Goal: Task Accomplishment & Management: Contribute content

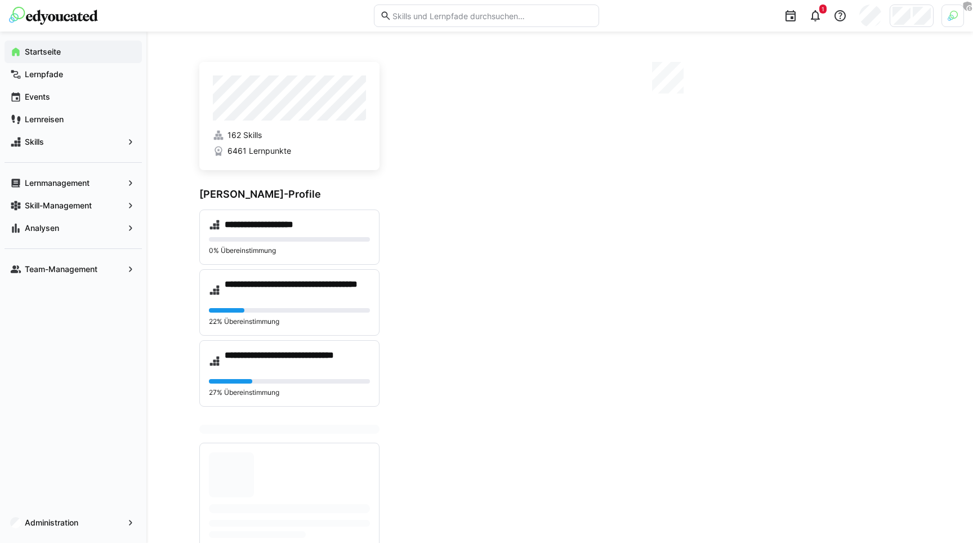
click at [947, 16] on div at bounding box center [953, 16] width 23 height 23
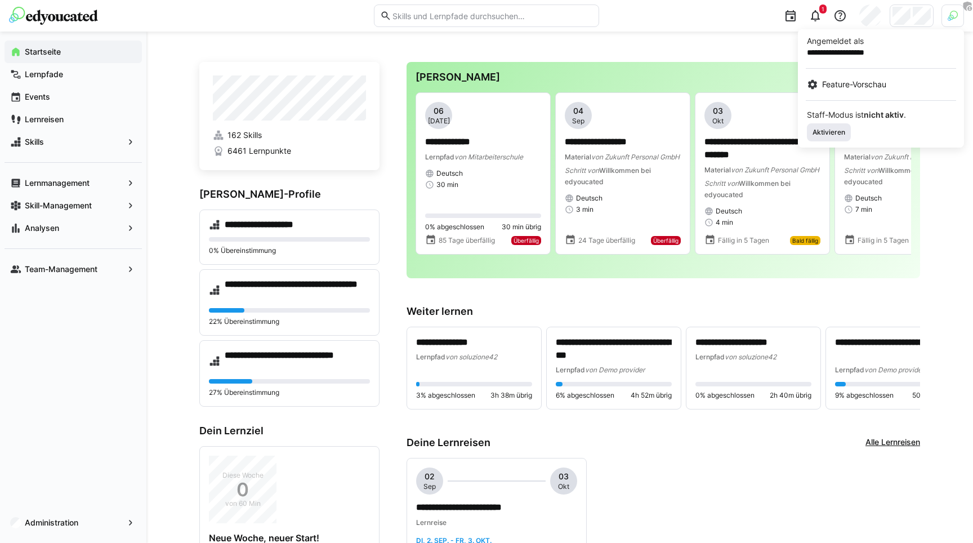
click at [830, 132] on span "Aktivieren" at bounding box center [829, 132] width 35 height 9
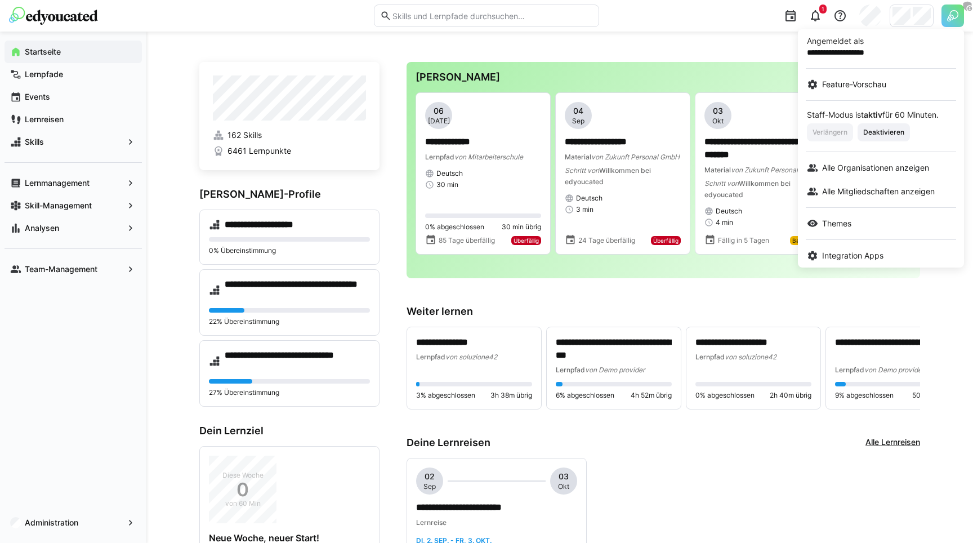
click at [711, 42] on div at bounding box center [486, 271] width 973 height 543
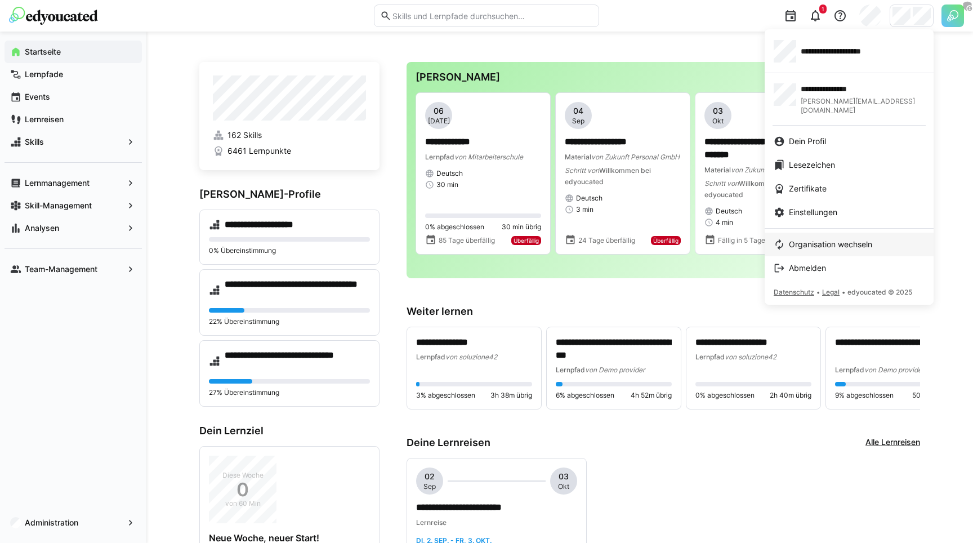
click at [826, 239] on span "Organisation wechseln" at bounding box center [830, 244] width 83 height 11
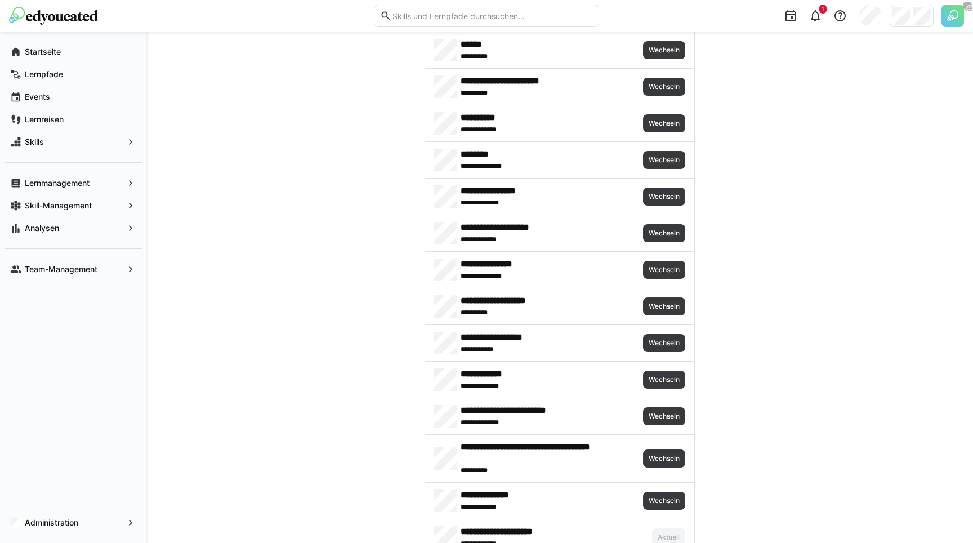
scroll to position [2354, 0]
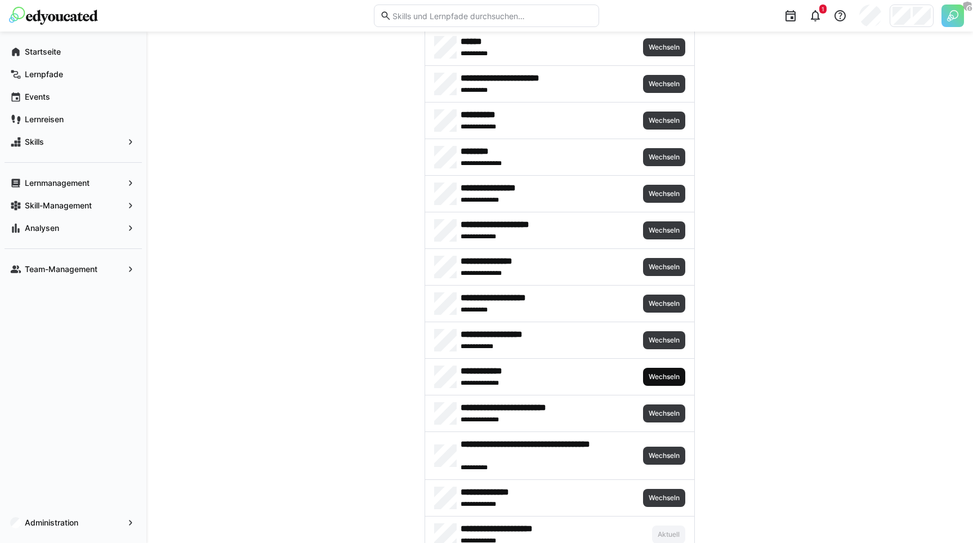
click at [652, 374] on span "Wechseln" at bounding box center [664, 376] width 33 height 9
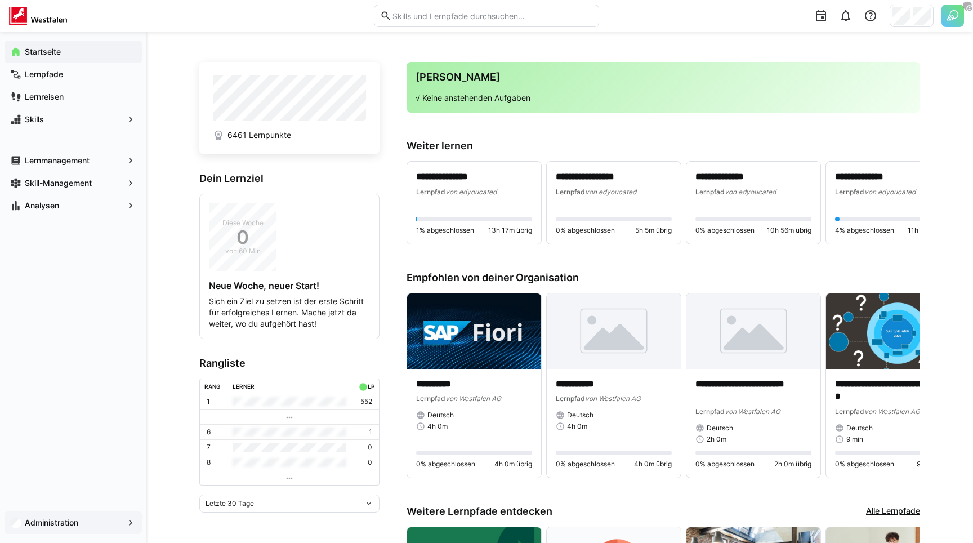
click at [0, 0] on app-navigation-label "Administration" at bounding box center [0, 0] width 0 height 0
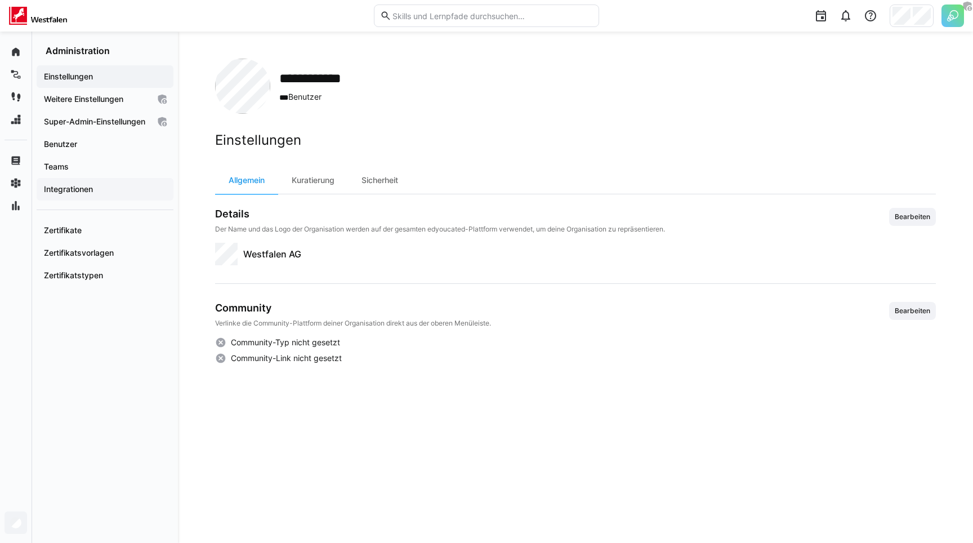
click at [109, 195] on span "Integrationen" at bounding box center [105, 189] width 126 height 11
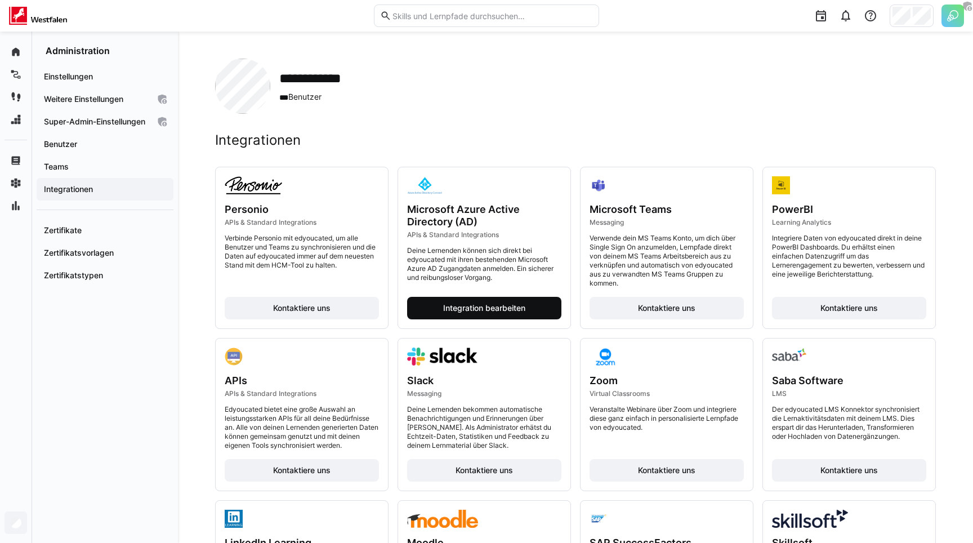
click at [451, 306] on span "Integration bearbeiten" at bounding box center [485, 307] width 86 height 11
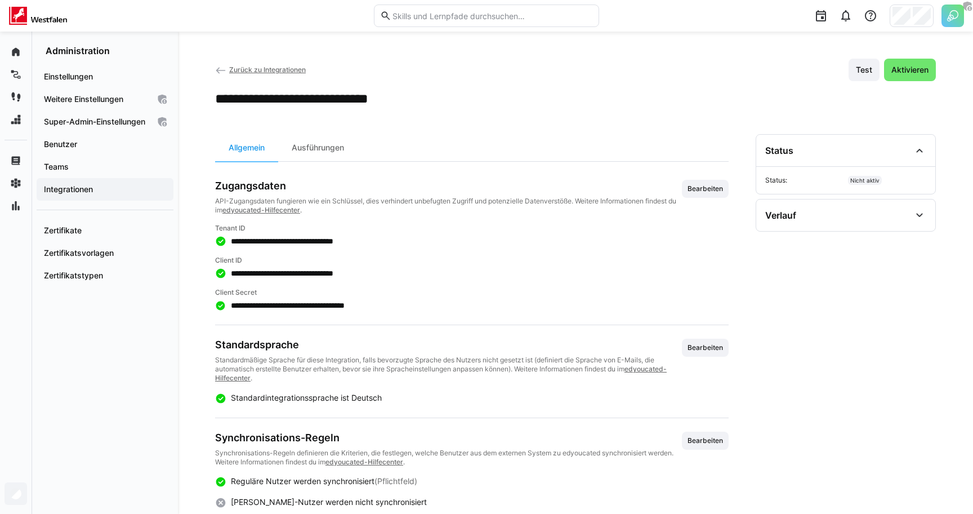
click at [0, 0] on app-navigation-label "Integrationen" at bounding box center [0, 0] width 0 height 0
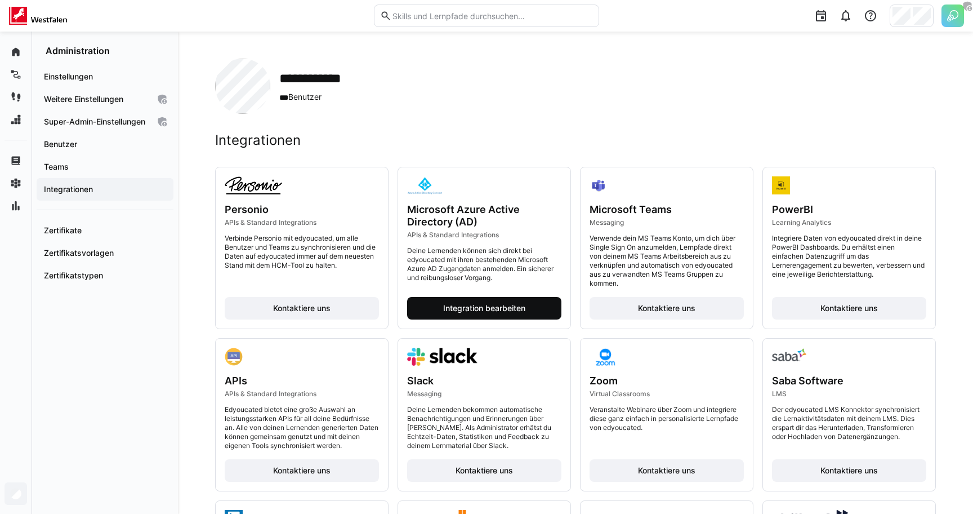
click at [467, 309] on span "Integration bearbeiten" at bounding box center [485, 307] width 86 height 11
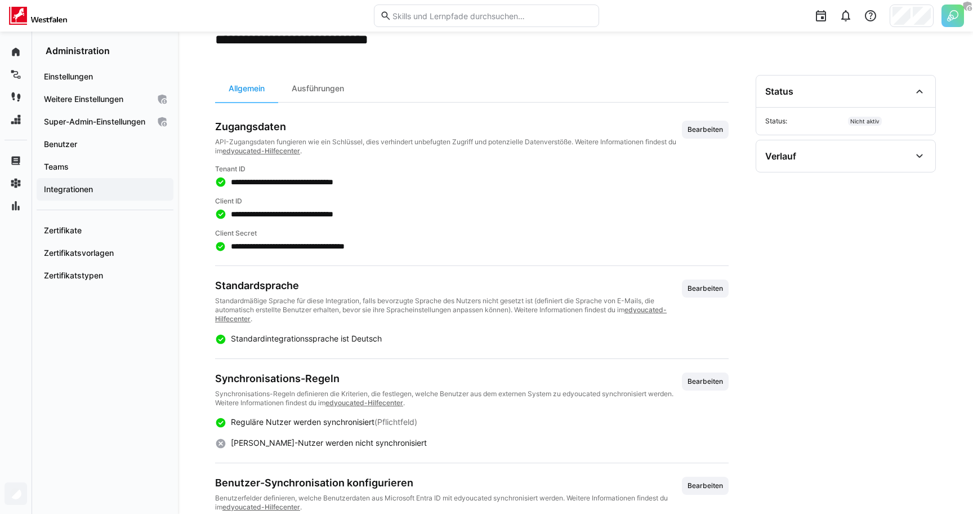
scroll to position [55, 0]
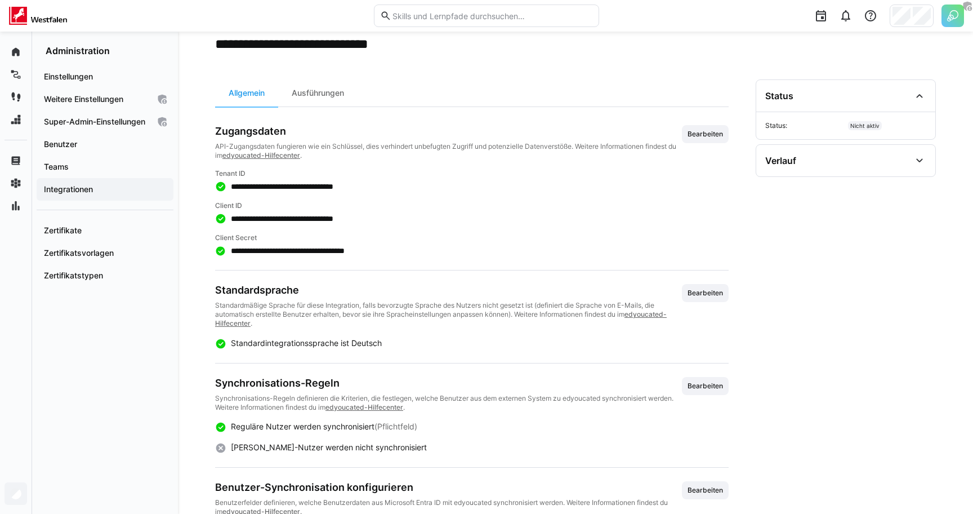
click at [237, 131] on h3 "Zugangsdaten" at bounding box center [448, 131] width 467 height 12
click at [236, 138] on div "Zugangsdaten API-Zugangsdaten fungieren wie ein Schlüssel, dies verhindert unbe…" at bounding box center [448, 142] width 467 height 35
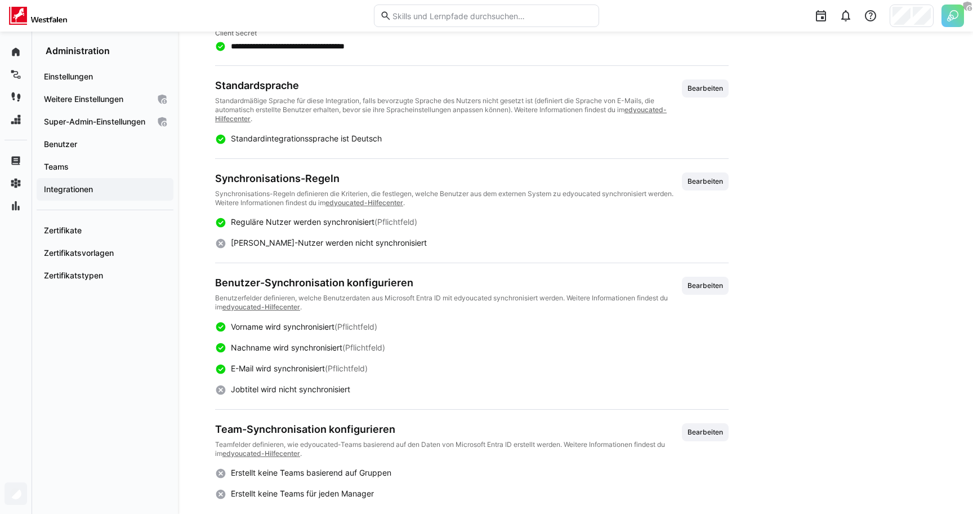
scroll to position [258, 0]
click at [295, 185] on div "Synchronisations-Regeln Synchronisations-Regeln definieren die Kriterien, die f…" at bounding box center [448, 190] width 467 height 35
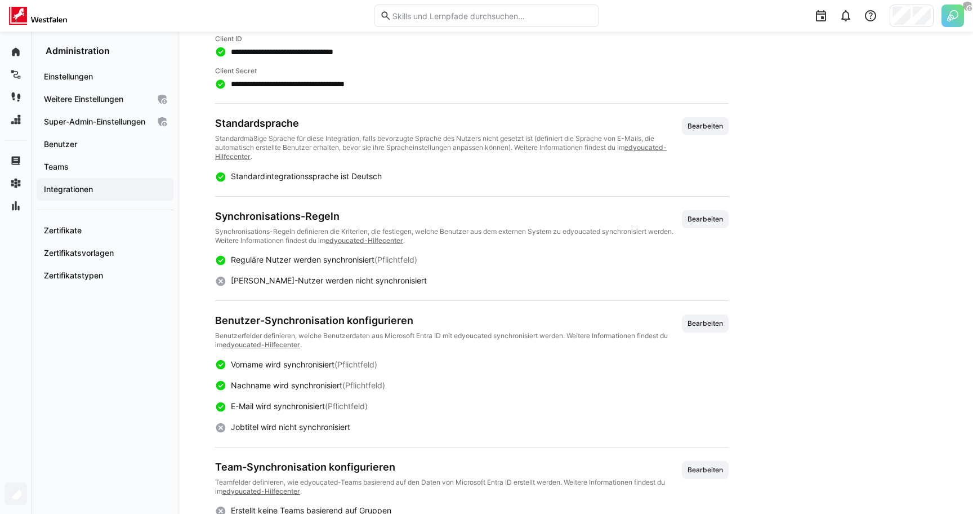
scroll to position [272, 0]
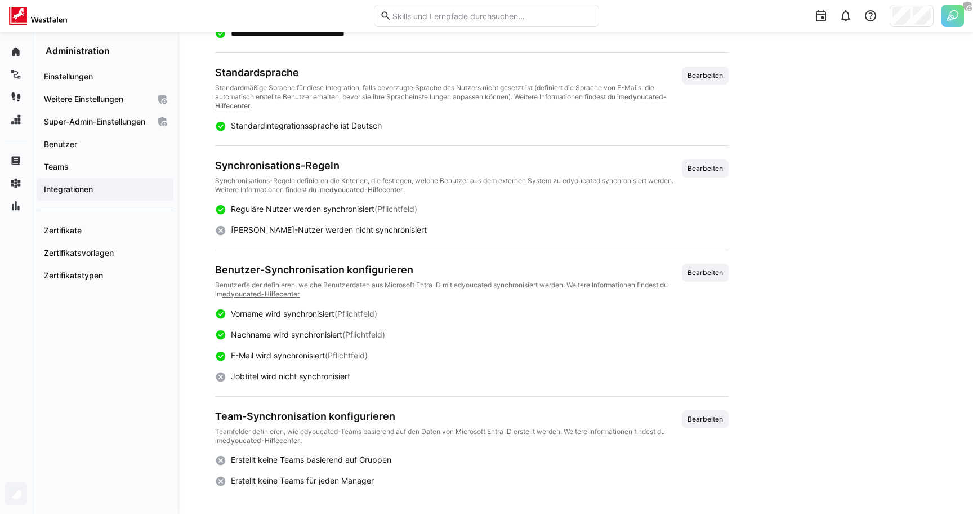
drag, startPoint x: 233, startPoint y: 480, endPoint x: 407, endPoint y: 486, distance: 174.1
click at [409, 487] on div "**********" at bounding box center [575, 137] width 795 height 754
drag, startPoint x: 377, startPoint y: 480, endPoint x: 227, endPoint y: 479, distance: 150.4
click at [227, 479] on div "Erstellt keine Teams für jeden Manager" at bounding box center [472, 481] width 514 height 12
click at [233, 459] on span "Erstellt keine Teams basierend auf Gruppen" at bounding box center [311, 459] width 161 height 10
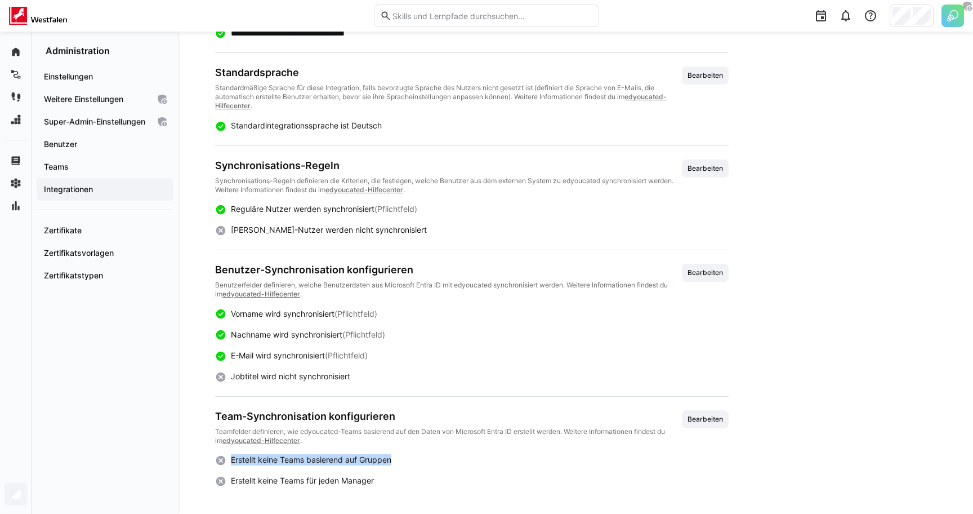
drag, startPoint x: 233, startPoint y: 458, endPoint x: 394, endPoint y: 458, distance: 161.1
click at [394, 458] on div "Erstellt keine Teams basierend auf Gruppen" at bounding box center [472, 460] width 514 height 12
click at [75, 172] on span "Teams" at bounding box center [105, 166] width 126 height 11
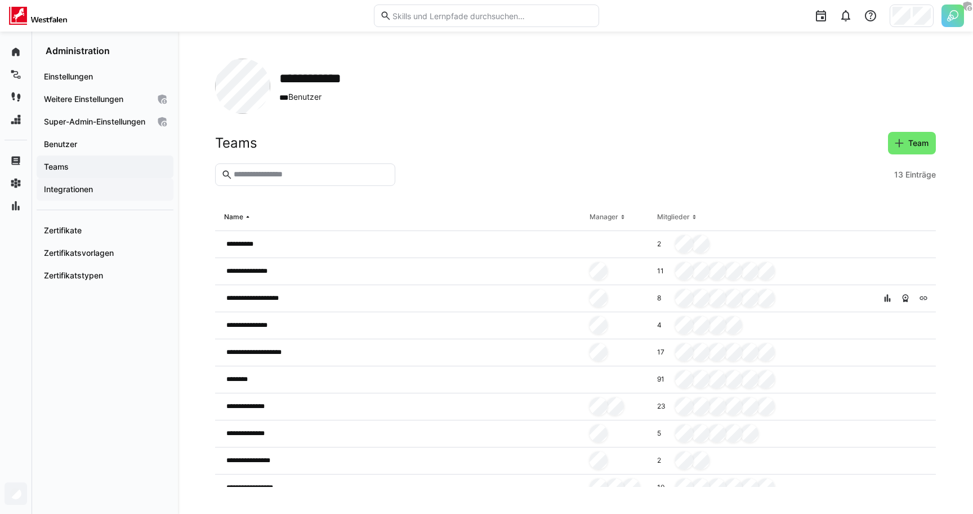
click at [0, 0] on app-navigation-label "Integrationen" at bounding box center [0, 0] width 0 height 0
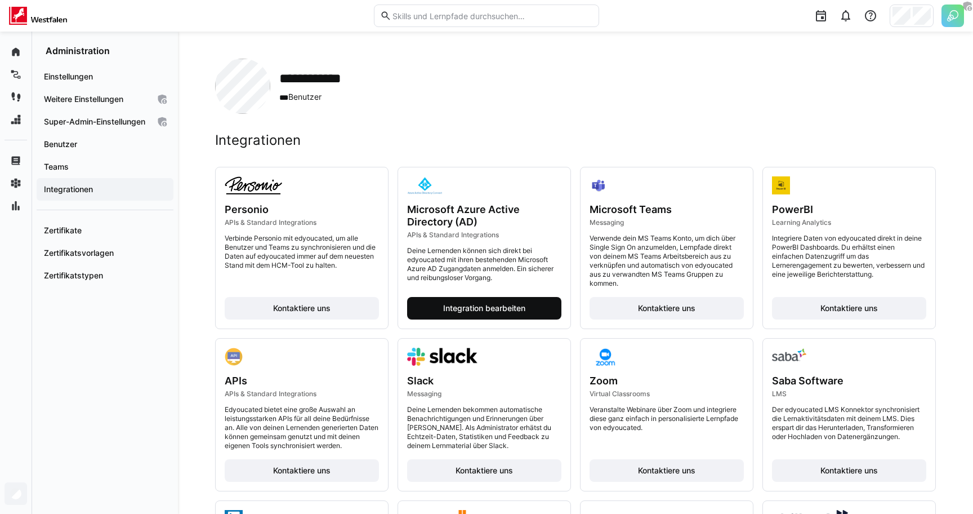
click at [446, 305] on span "Integration bearbeiten" at bounding box center [485, 307] width 86 height 11
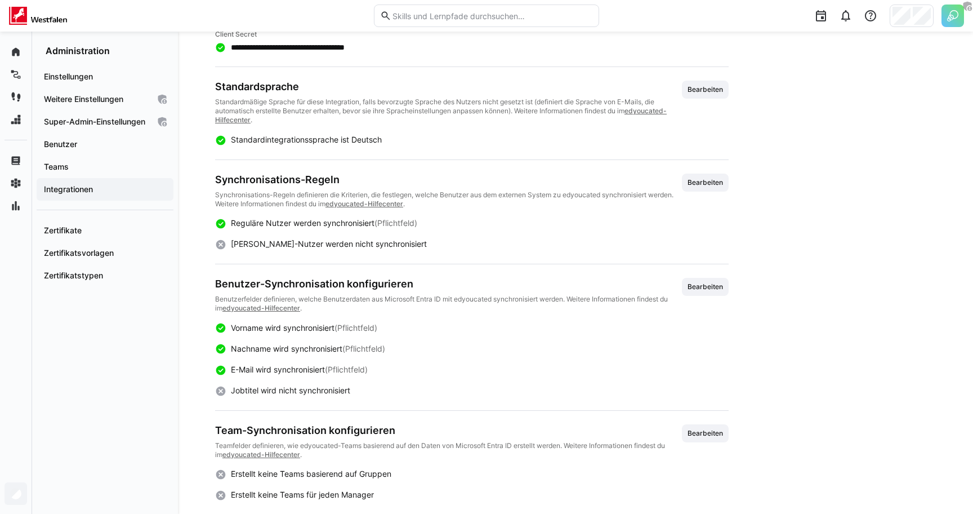
scroll to position [272, 0]
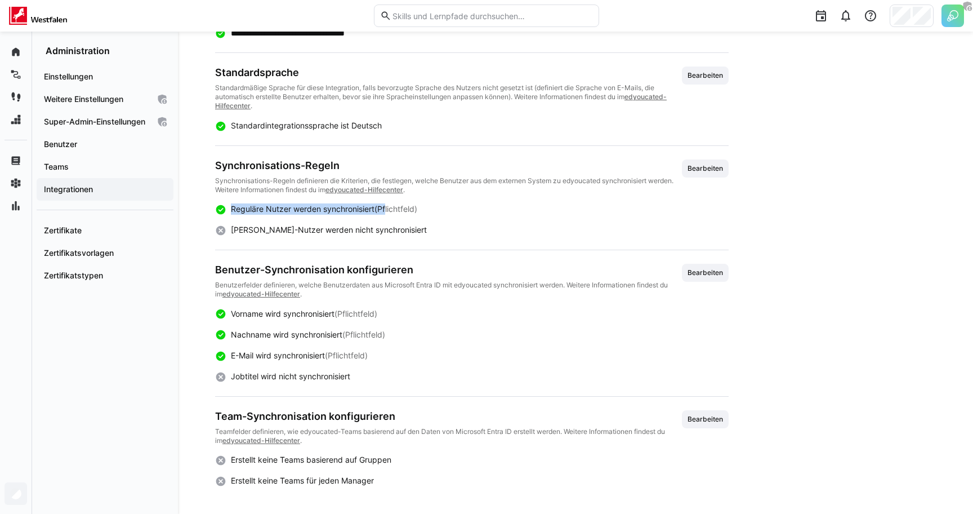
drag, startPoint x: 231, startPoint y: 204, endPoint x: 384, endPoint y: 209, distance: 153.3
click at [384, 209] on div "Reguläre Nutzer werden synchronisiert (Pflichtfeld)" at bounding box center [324, 208] width 186 height 11
click at [384, 209] on span "(Pflichtfeld)" at bounding box center [396, 209] width 43 height 10
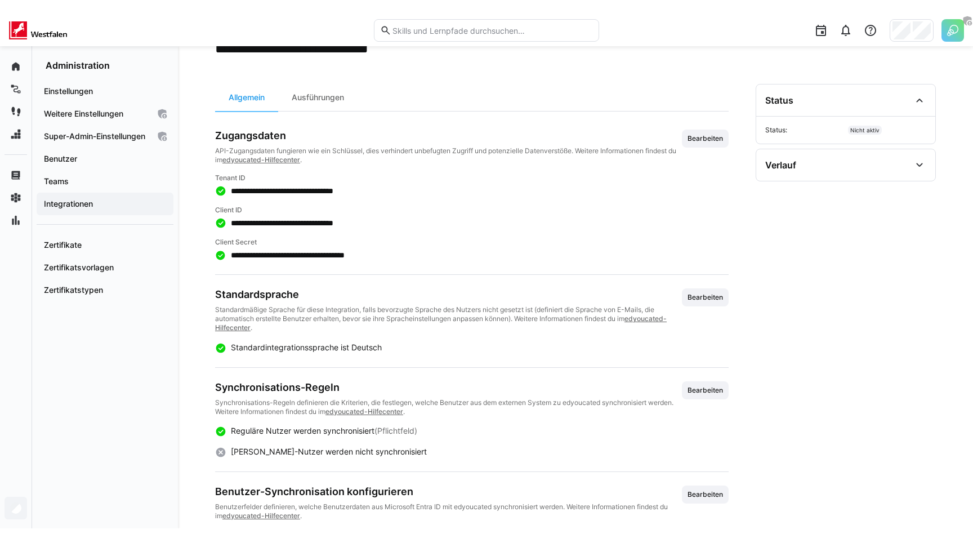
scroll to position [0, 0]
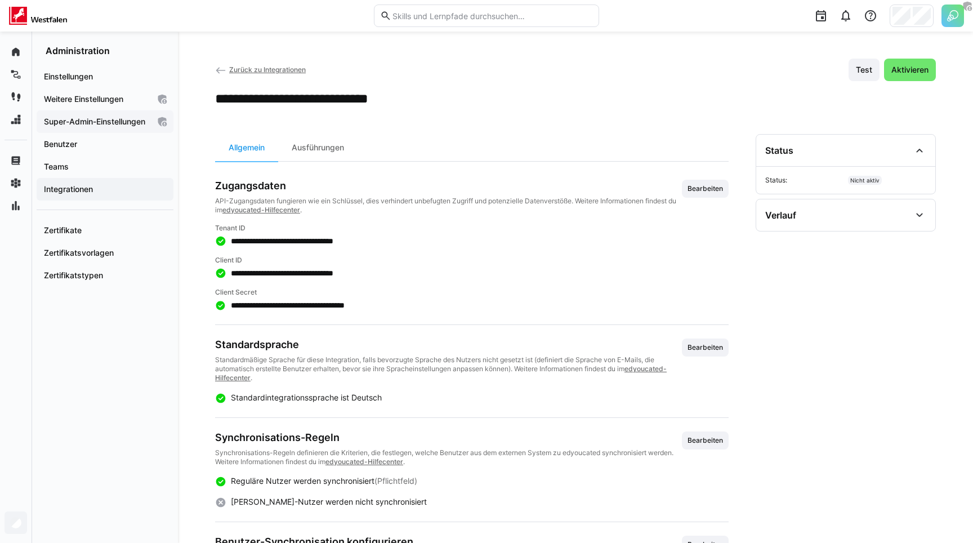
click at [109, 121] on span "Super-Admin-Einstellungen" at bounding box center [95, 121] width 107 height 11
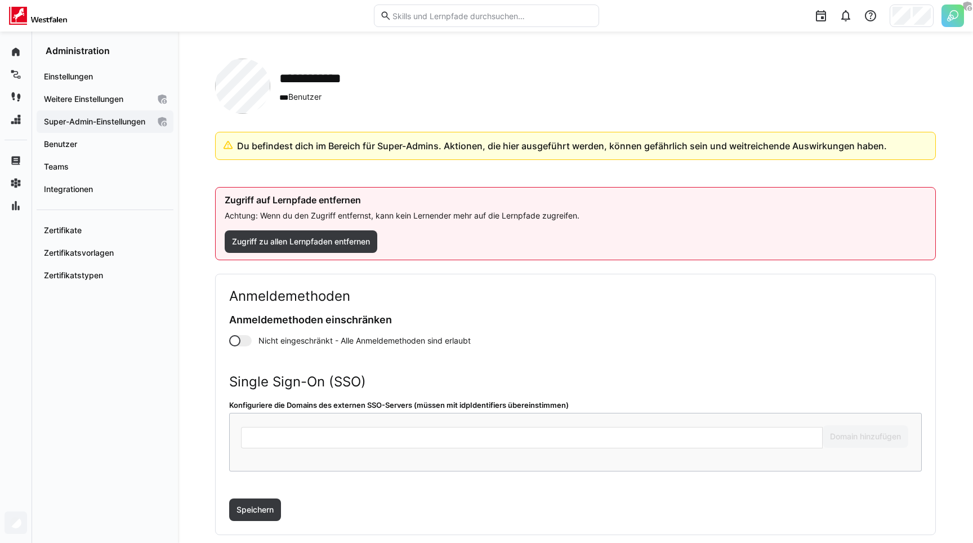
click at [272, 141] on p "Du befindest dich im Bereich für Super-Admins. Aktionen, die hier ausgeführt we…" at bounding box center [581, 146] width 689 height 14
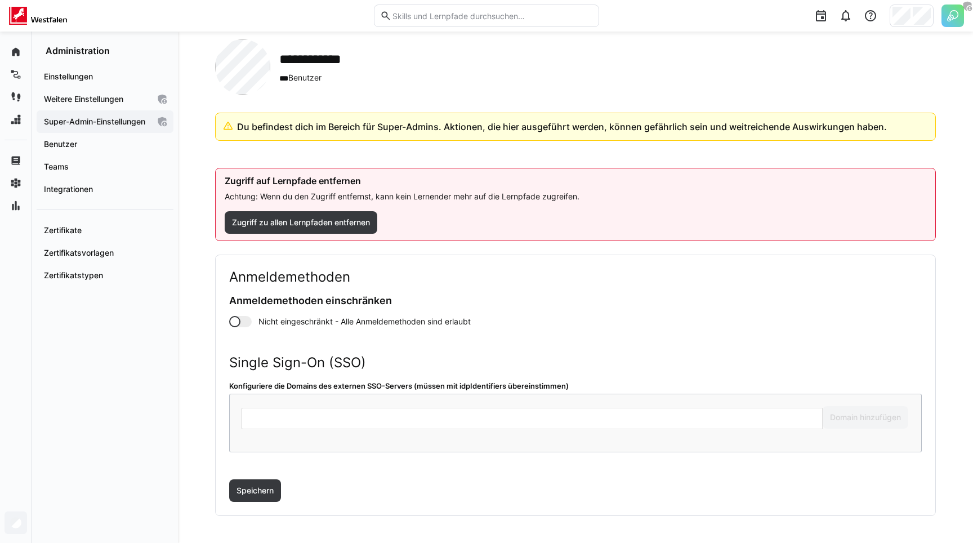
click at [428, 124] on p "Du befindest dich im Bereich für Super-Admins. Aktionen, die hier ausgeführt we…" at bounding box center [581, 127] width 689 height 14
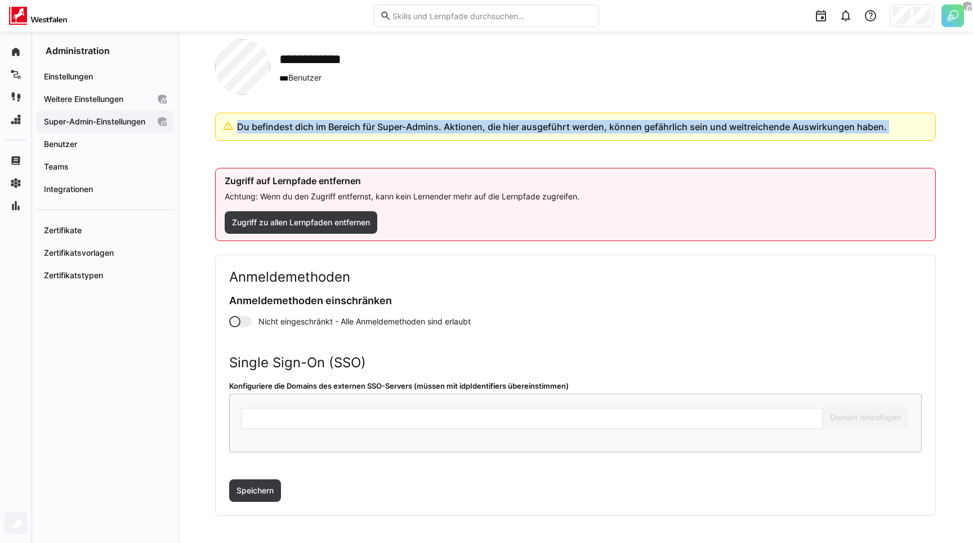
click at [428, 124] on p "Du befindest dich im Bereich für Super-Admins. Aktionen, die hier ausgeführt we…" at bounding box center [581, 127] width 689 height 14
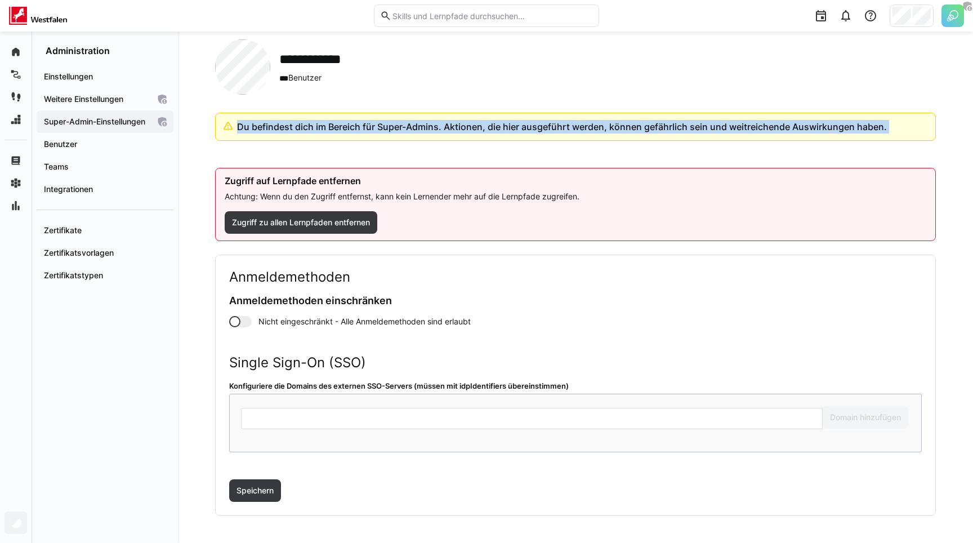
click at [428, 124] on p "Du befindest dich im Bereich für Super-Admins. Aktionen, die hier ausgeführt we…" at bounding box center [581, 127] width 689 height 14
click at [414, 126] on p "Du befindest dich im Bereich für Super-Admins. Aktionen, die hier ausgeführt we…" at bounding box center [581, 127] width 689 height 14
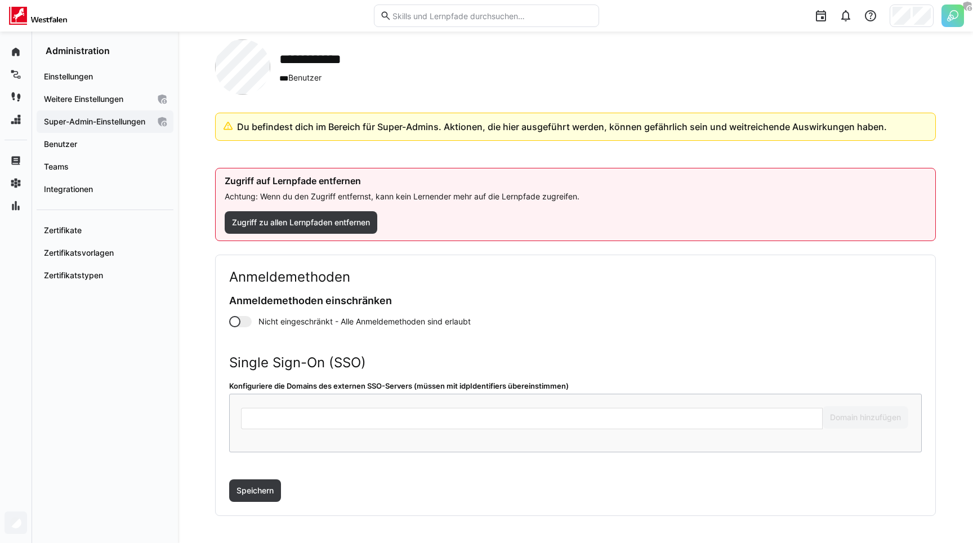
click at [414, 126] on p "Du befindest dich im Bereich für Super-Admins. Aktionen, die hier ausgeführt we…" at bounding box center [581, 127] width 689 height 14
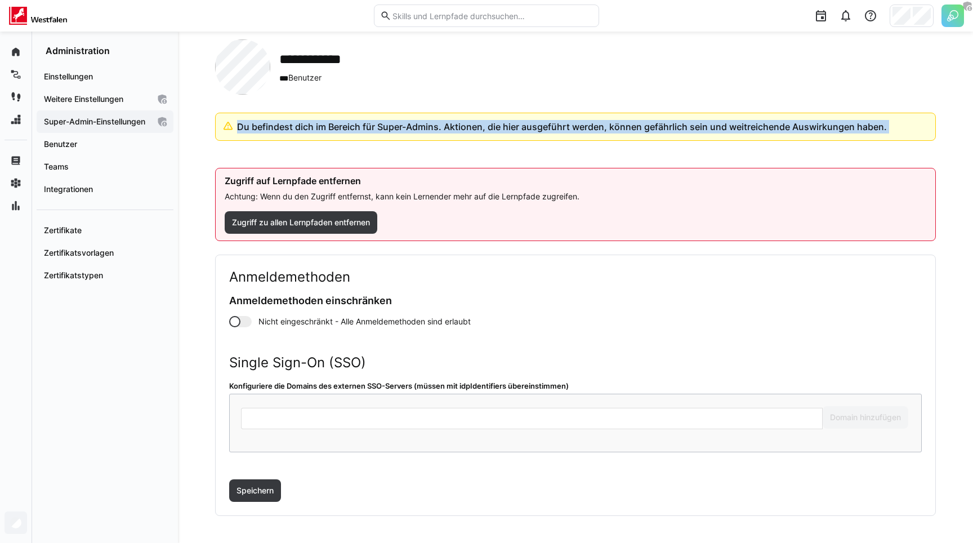
click at [414, 126] on p "Du befindest dich im Bereich für Super-Admins. Aktionen, die hier ausgeführt we…" at bounding box center [581, 127] width 689 height 14
click at [306, 104] on app-organization "**********" at bounding box center [575, 277] width 721 height 476
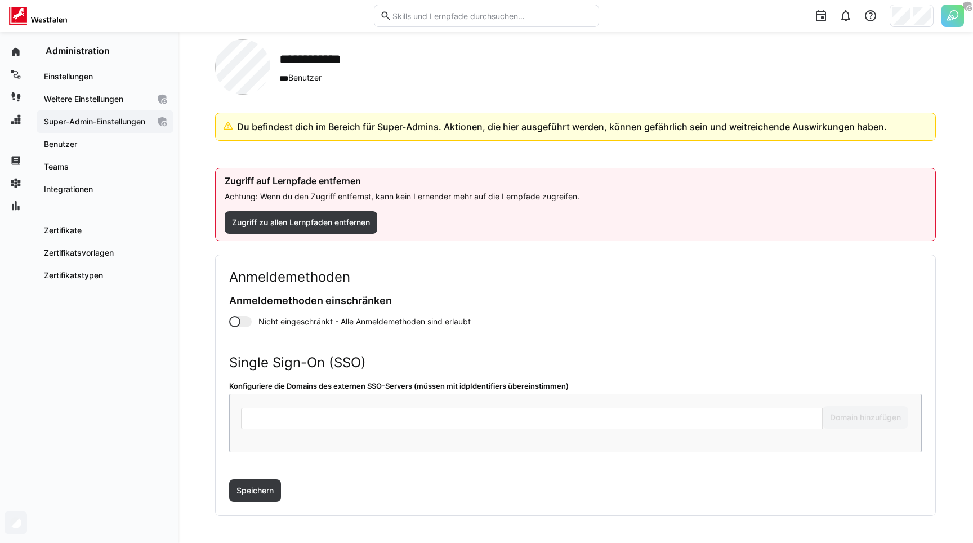
click at [306, 84] on div "**********" at bounding box center [575, 66] width 721 height 55
click at [306, 79] on span "*** Benutzer" at bounding box center [322, 78] width 86 height 12
click at [333, 78] on span "*** Benutzer" at bounding box center [322, 78] width 86 height 12
click at [333, 54] on h2 "**********" at bounding box center [322, 59] width 86 height 17
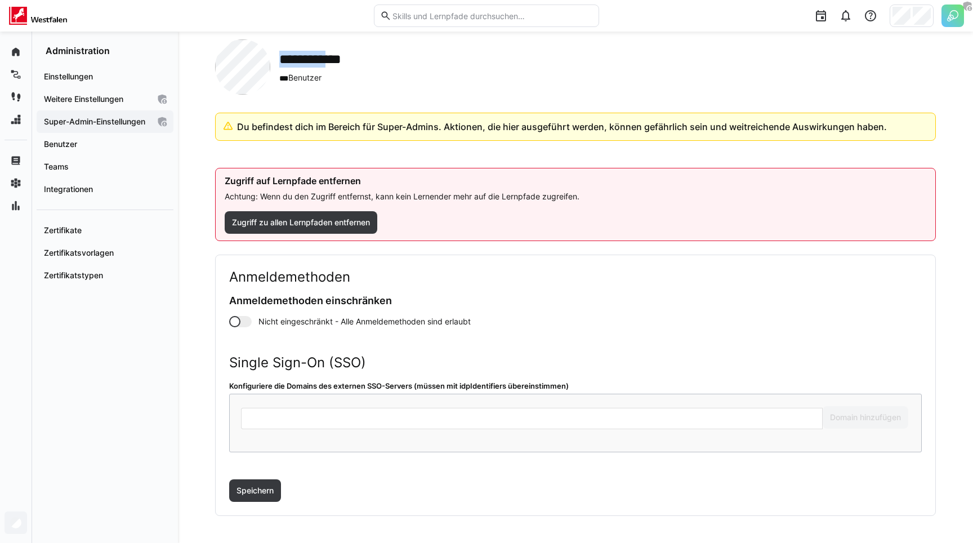
click at [333, 54] on h2 "**********" at bounding box center [322, 59] width 86 height 17
click at [330, 55] on h2 "**********" at bounding box center [322, 59] width 86 height 17
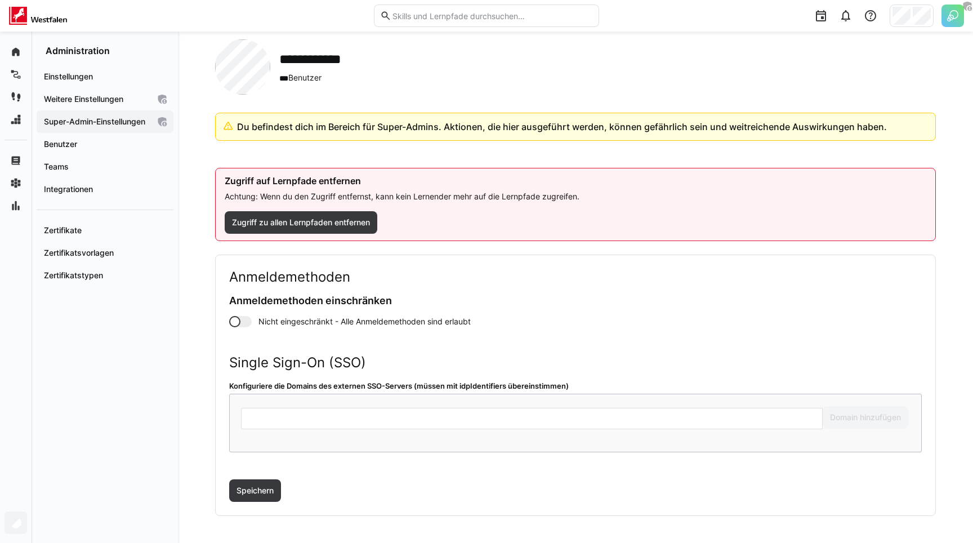
click at [330, 55] on h2 "**********" at bounding box center [322, 59] width 86 height 17
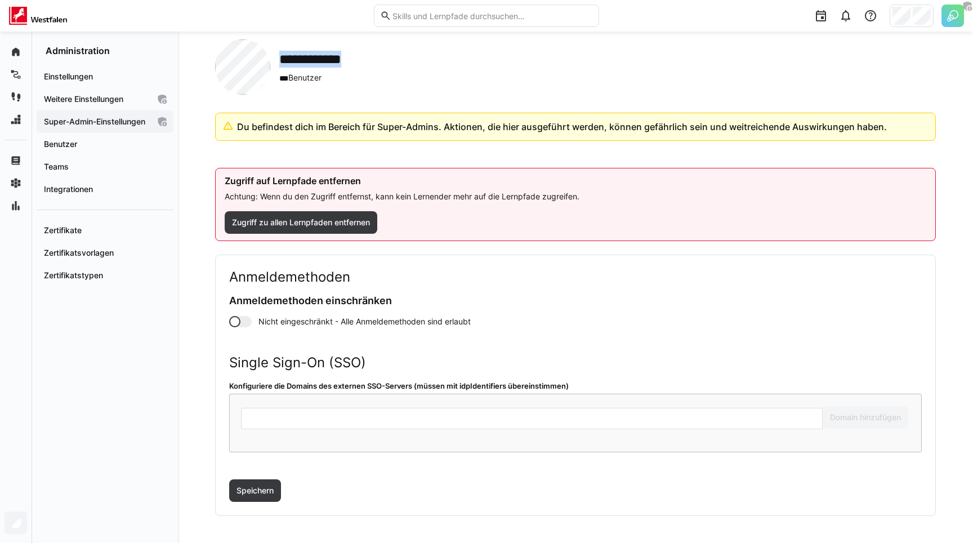
click at [320, 63] on h2 "**********" at bounding box center [322, 59] width 86 height 17
drag, startPoint x: 282, startPoint y: 55, endPoint x: 375, endPoint y: 61, distance: 92.6
click at [375, 61] on div "**********" at bounding box center [575, 66] width 721 height 55
click at [358, 61] on h2 "**********" at bounding box center [322, 59] width 86 height 17
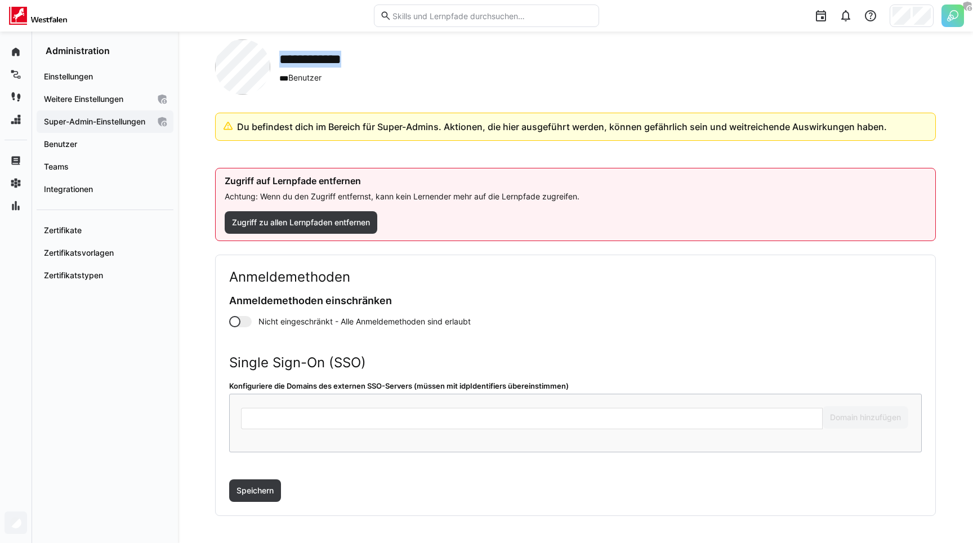
drag, startPoint x: 362, startPoint y: 57, endPoint x: 275, endPoint y: 54, distance: 87.3
click at [275, 54] on div "**********" at bounding box center [575, 66] width 721 height 55
click at [288, 56] on h2 "**********" at bounding box center [322, 59] width 86 height 17
click at [300, 76] on span "*** Benutzer" at bounding box center [322, 78] width 86 height 12
click at [635, 53] on div "**********" at bounding box center [575, 66] width 721 height 55
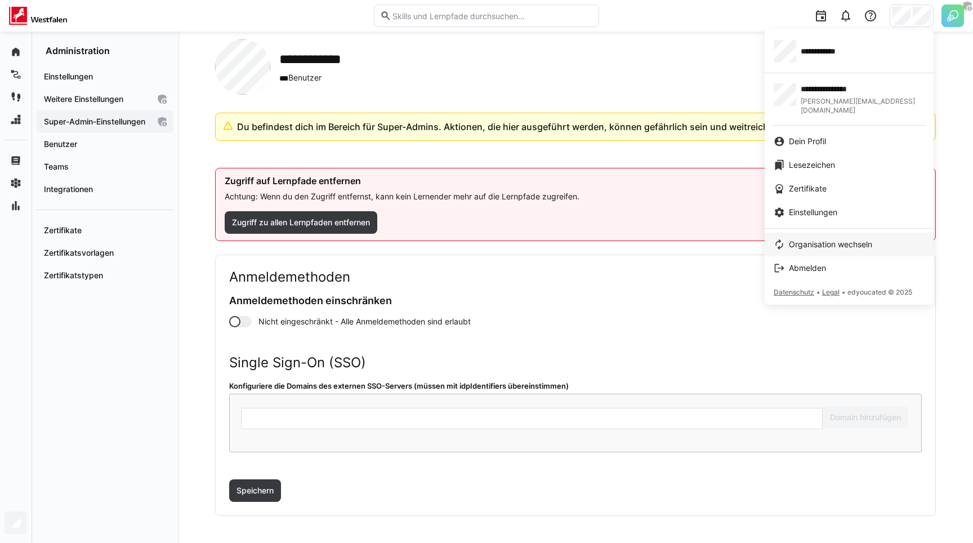
click at [817, 239] on span "Organisation wechseln" at bounding box center [830, 244] width 83 height 11
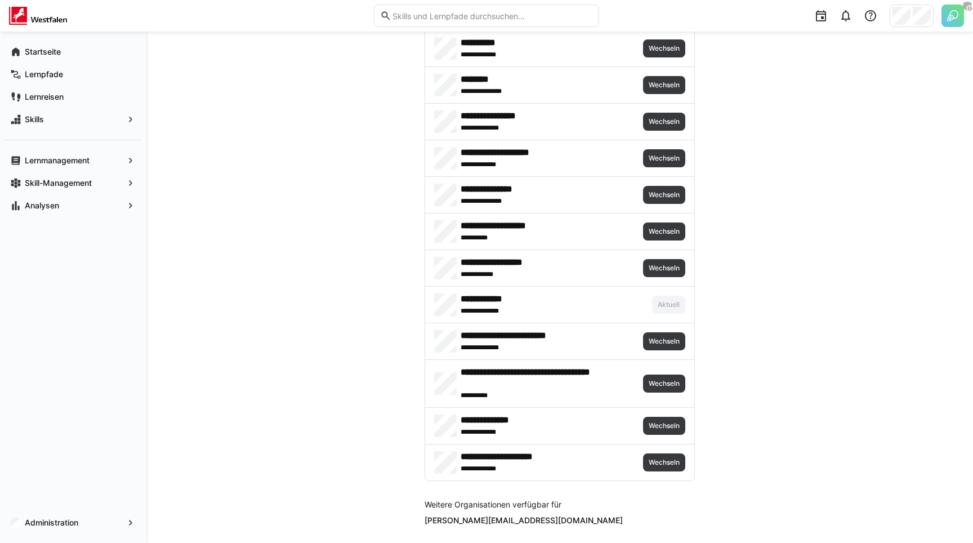
scroll to position [2404, 0]
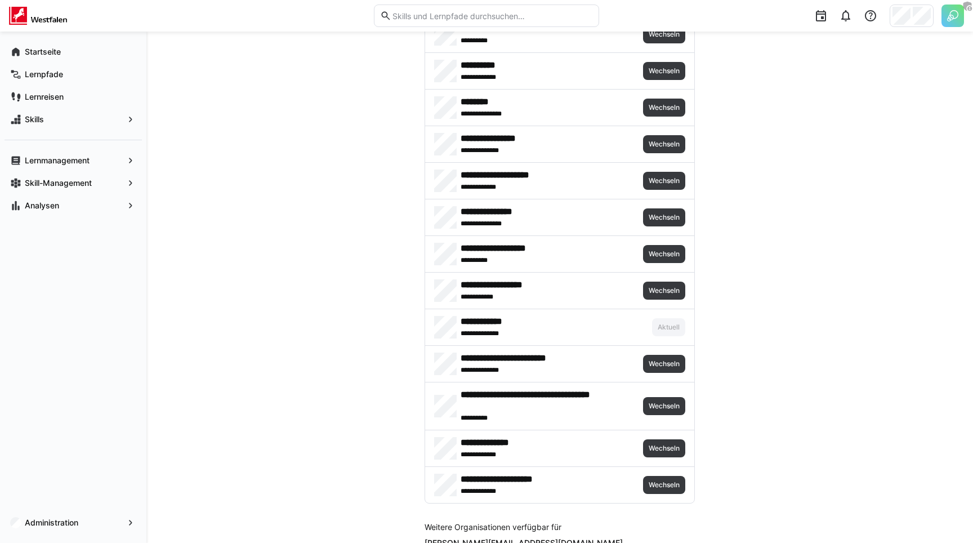
click at [576, 329] on div "**********" at bounding box center [539, 327] width 210 height 23
click at [657, 360] on span "Wechseln" at bounding box center [664, 363] width 33 height 9
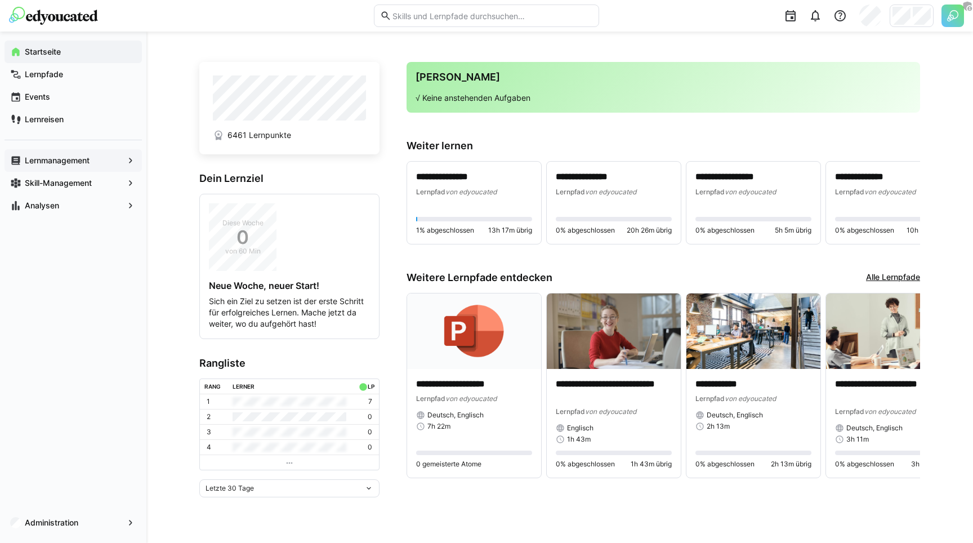
click at [114, 156] on span "Lernmanagement" at bounding box center [73, 160] width 100 height 11
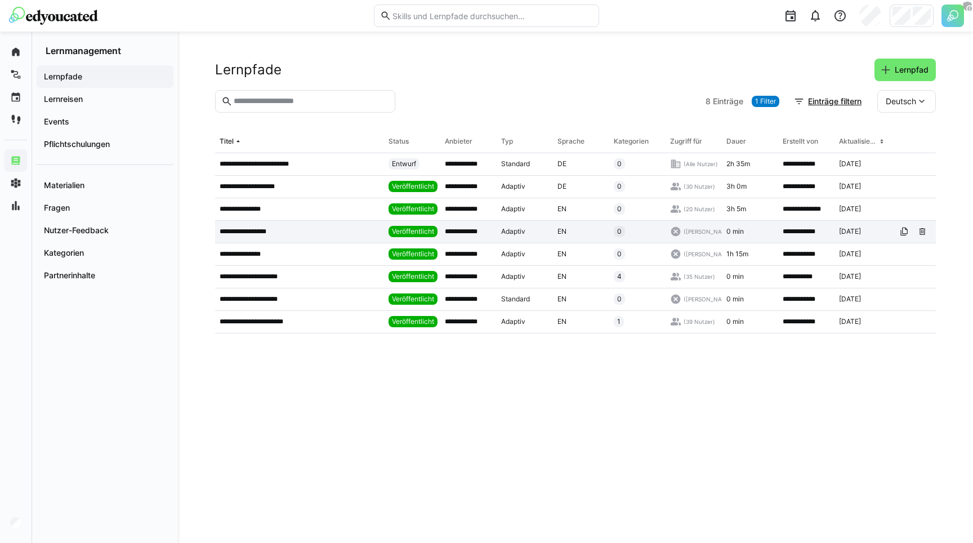
click at [310, 233] on app-table-first-column "**********" at bounding box center [300, 231] width 160 height 9
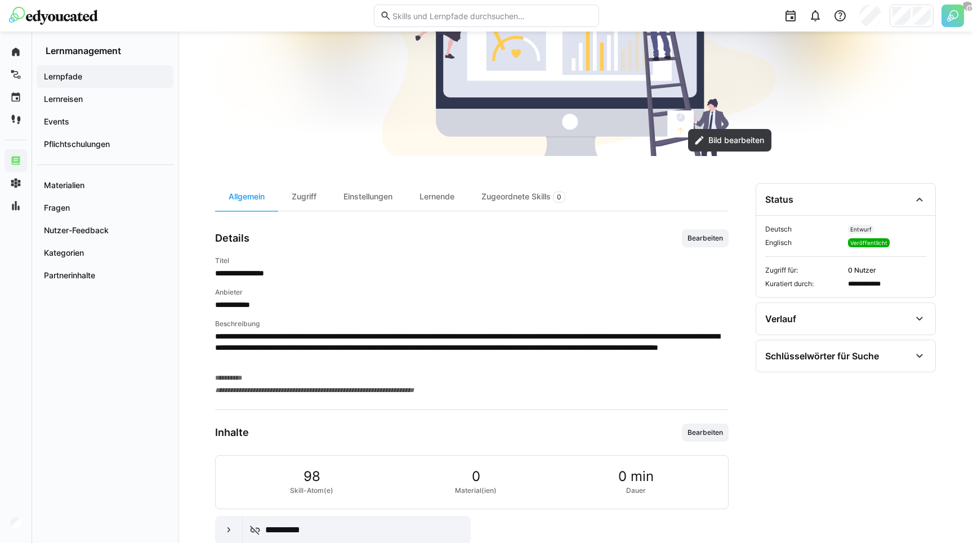
scroll to position [252, 0]
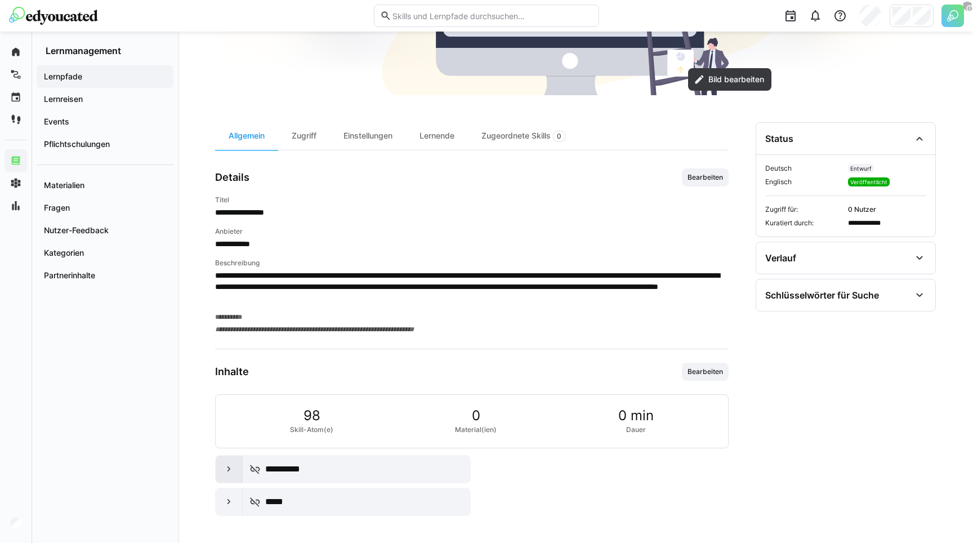
click at [228, 463] on div at bounding box center [229, 469] width 27 height 27
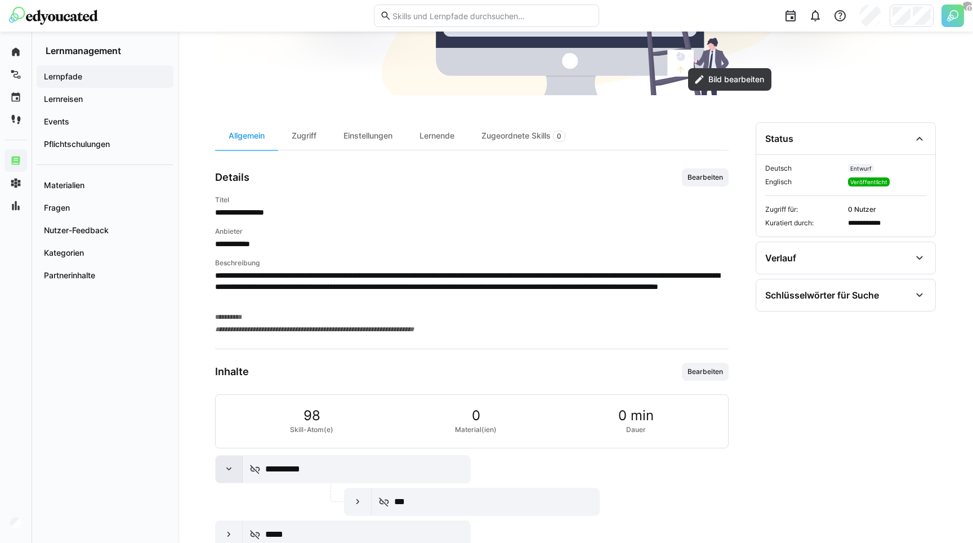
click at [227, 464] on eds-icon at bounding box center [229, 469] width 11 height 11
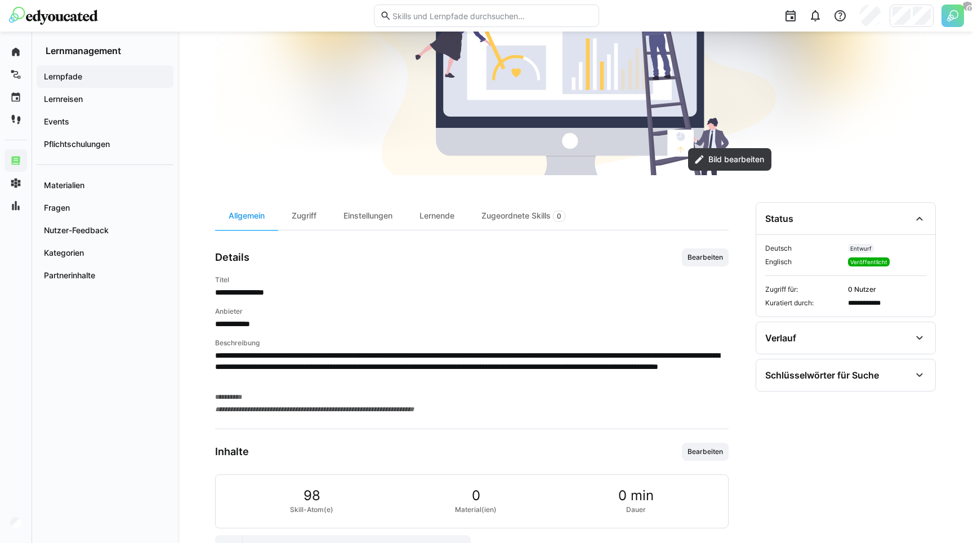
scroll to position [143, 0]
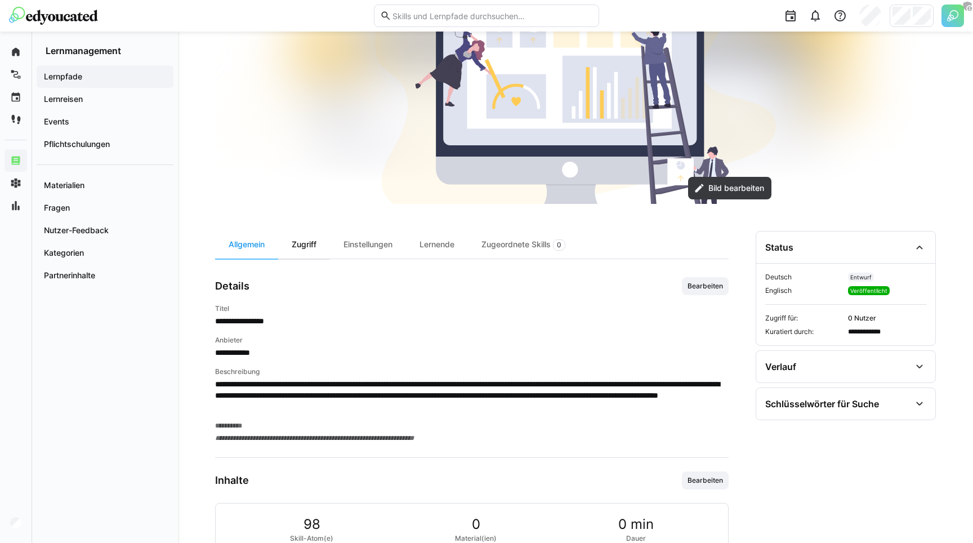
click at [297, 247] on div "Zugriff" at bounding box center [304, 245] width 52 height 28
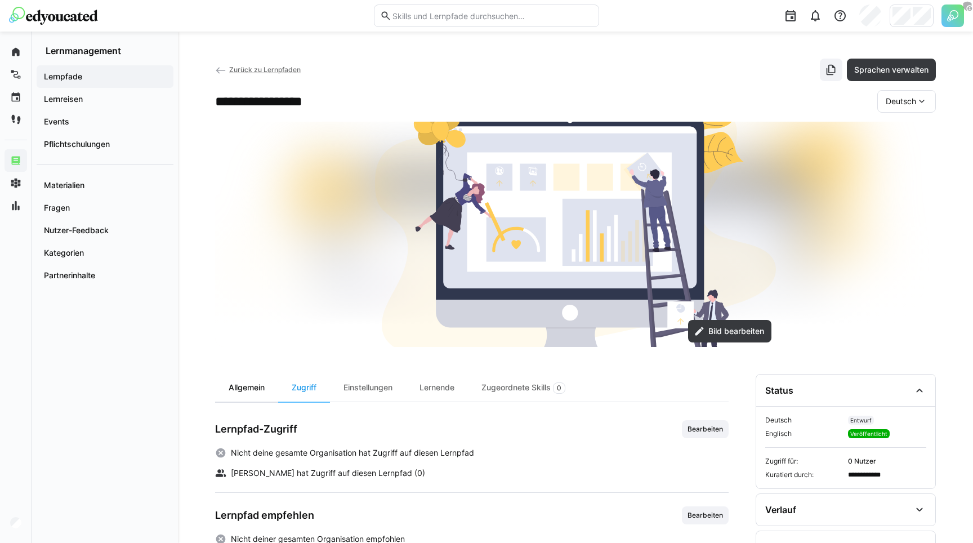
click at [237, 380] on div "Allgemein" at bounding box center [246, 388] width 63 height 28
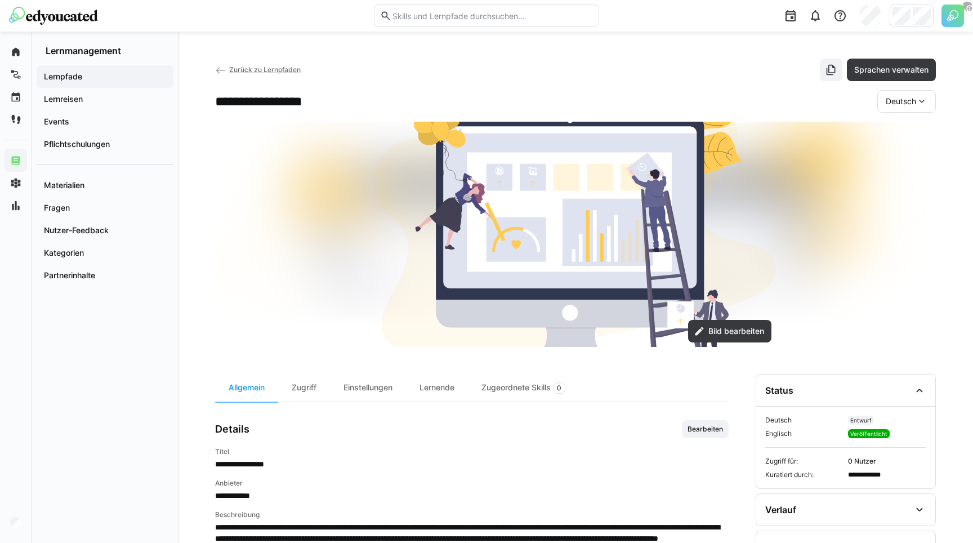
click at [238, 68] on span "Zurück zu Lernpfaden" at bounding box center [265, 69] width 72 height 8
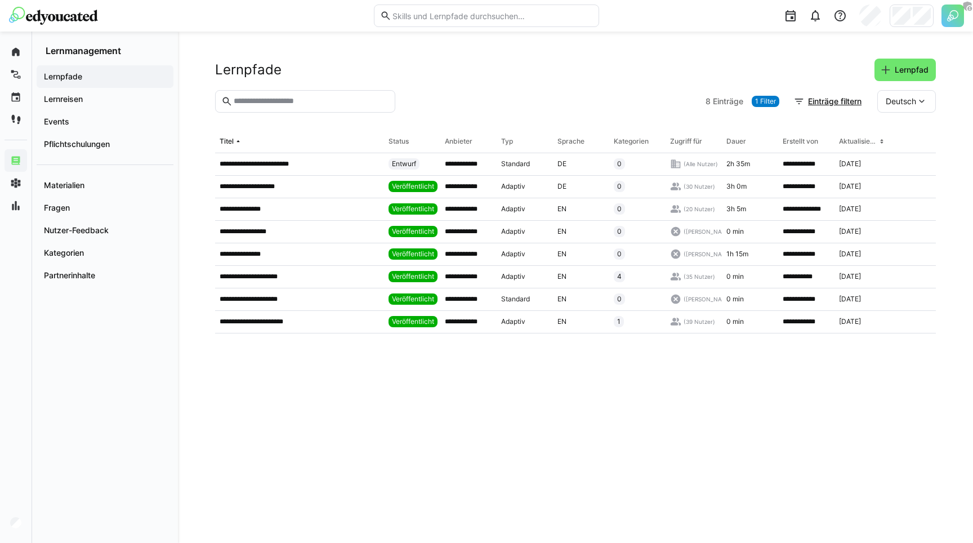
click at [765, 105] on span "1 Filter" at bounding box center [765, 101] width 21 height 9
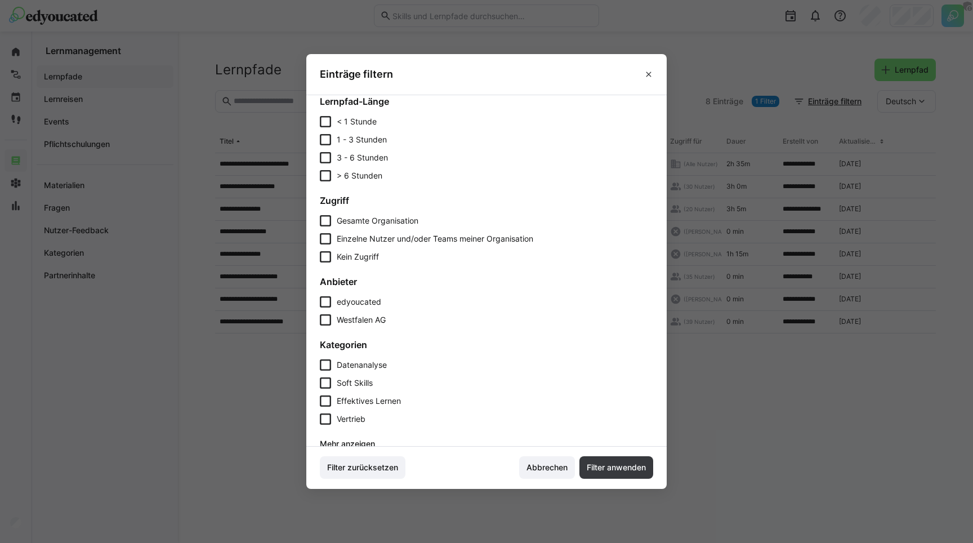
scroll to position [228, 0]
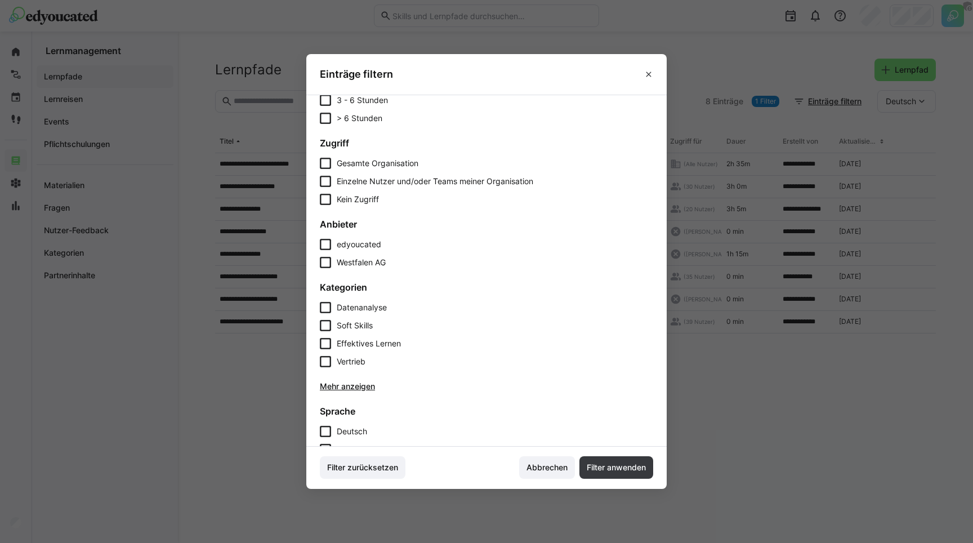
click at [358, 255] on div "edyoucated Westfalen AG" at bounding box center [486, 253] width 333 height 29
click at [355, 237] on form "Anbieter edyoucated Westfalen AG" at bounding box center [486, 244] width 333 height 50
click at [345, 246] on span "edyoucated" at bounding box center [359, 244] width 44 height 11
click at [347, 262] on span "Westfalen AG" at bounding box center [361, 262] width 49 height 11
click at [599, 468] on span "Filter anwenden" at bounding box center [616, 467] width 63 height 11
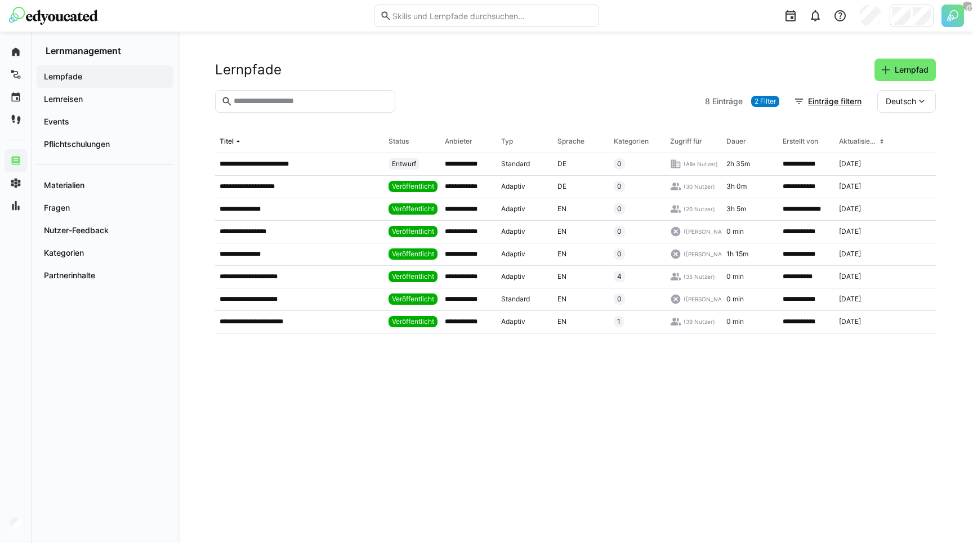
click at [577, 60] on div "Lernpfade Lernpfad" at bounding box center [575, 70] width 721 height 23
click at [762, 99] on span "2 Filter" at bounding box center [765, 101] width 21 height 9
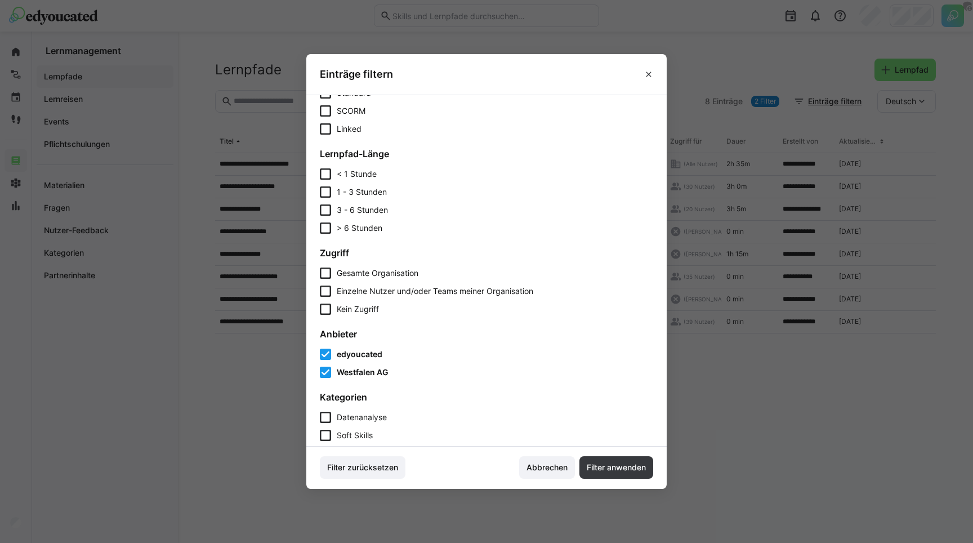
scroll to position [167, 0]
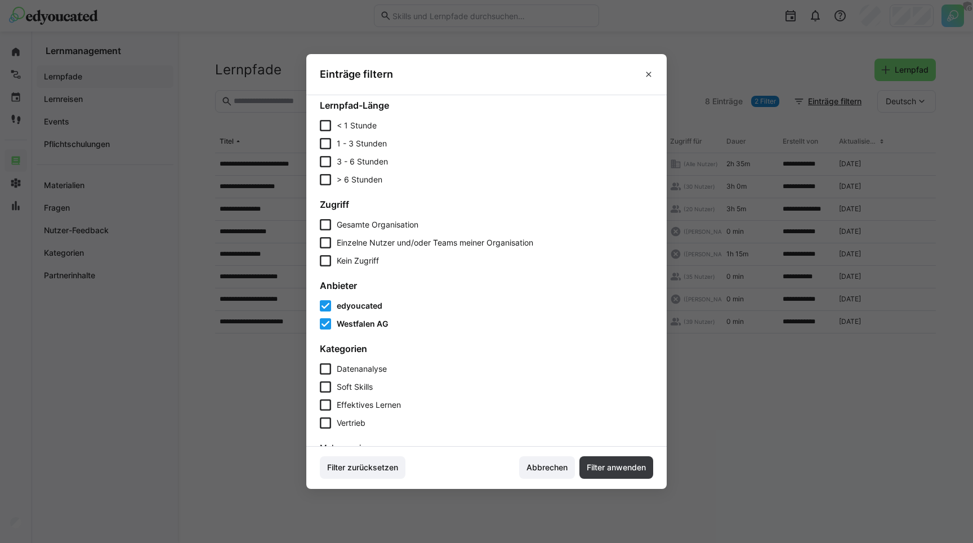
click at [360, 305] on span "edyoucated" at bounding box center [360, 305] width 46 height 11
click at [354, 308] on span "edyoucated" at bounding box center [359, 305] width 44 height 11
click at [580, 464] on span "Filter anwenden" at bounding box center [617, 467] width 74 height 23
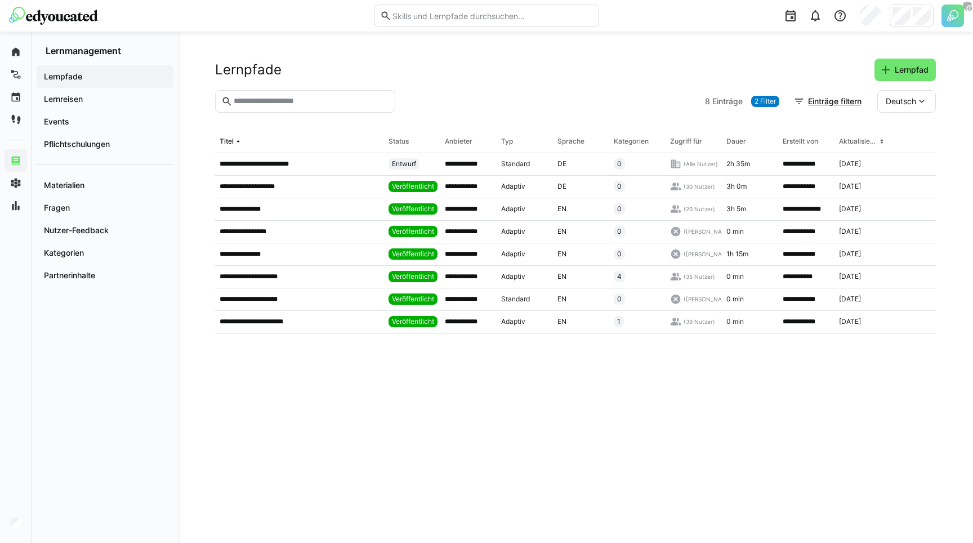
click at [326, 389] on eds-table "**********" at bounding box center [575, 323] width 721 height 385
click at [776, 99] on span "2 Filter" at bounding box center [765, 101] width 28 height 11
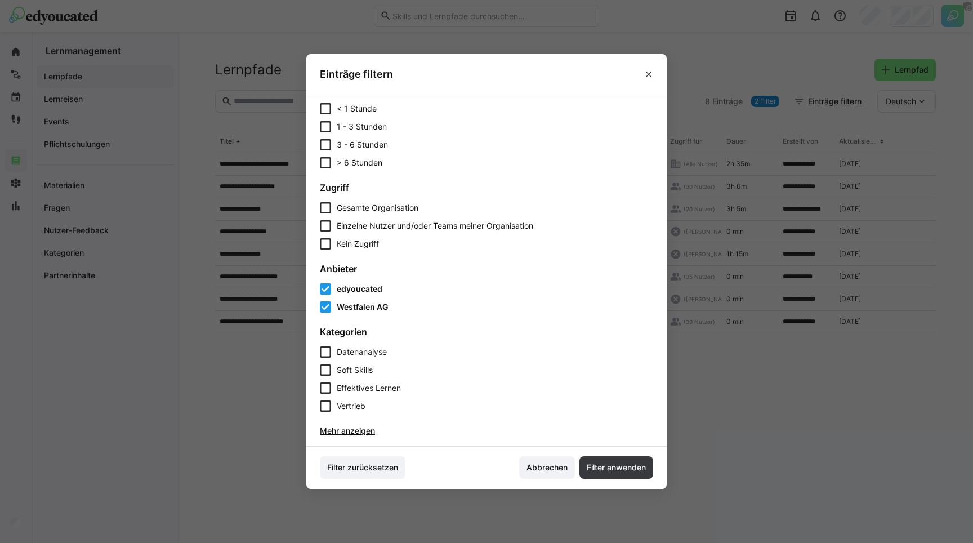
scroll to position [193, 0]
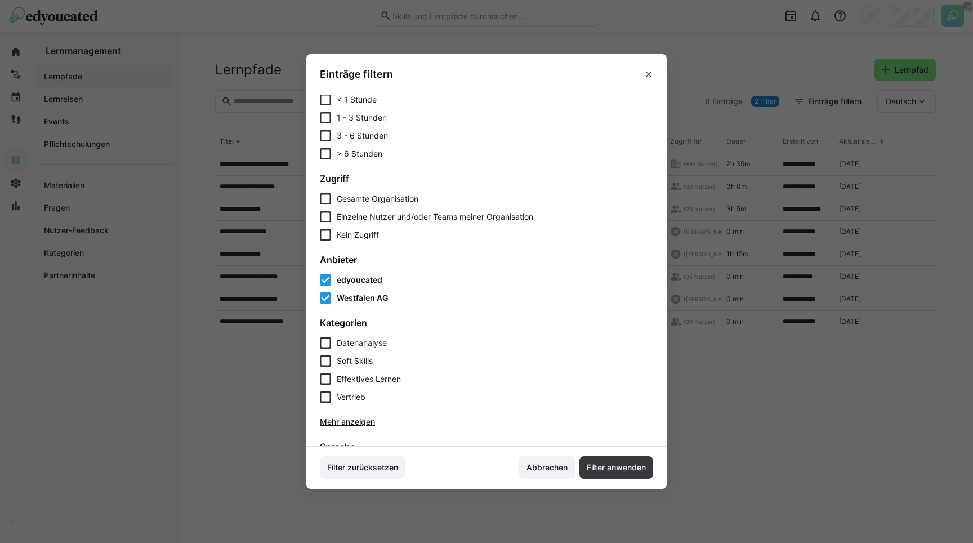
click at [356, 294] on span "Westfalen AG" at bounding box center [363, 297] width 52 height 11
click at [356, 279] on span "edyoucated" at bounding box center [360, 279] width 46 height 11
click at [600, 470] on span "Filter anwenden" at bounding box center [616, 467] width 63 height 11
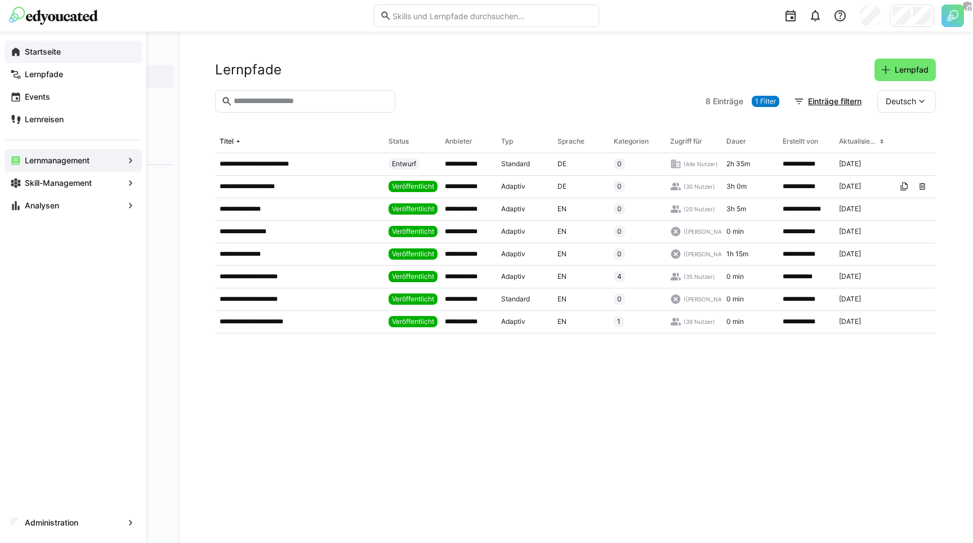
click at [15, 53] on eds-icon at bounding box center [15, 51] width 11 height 11
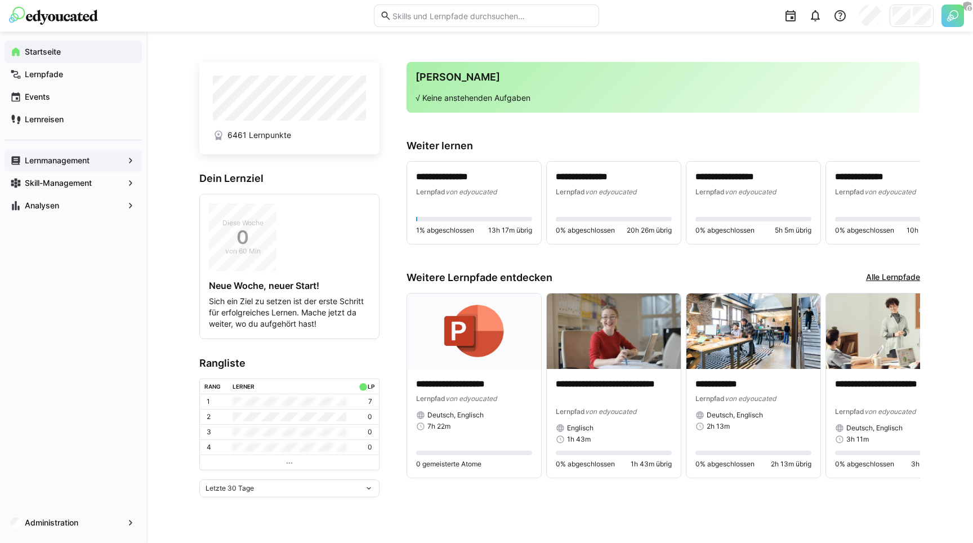
click at [0, 0] on app-navigation-label "Lernmanagement" at bounding box center [0, 0] width 0 height 0
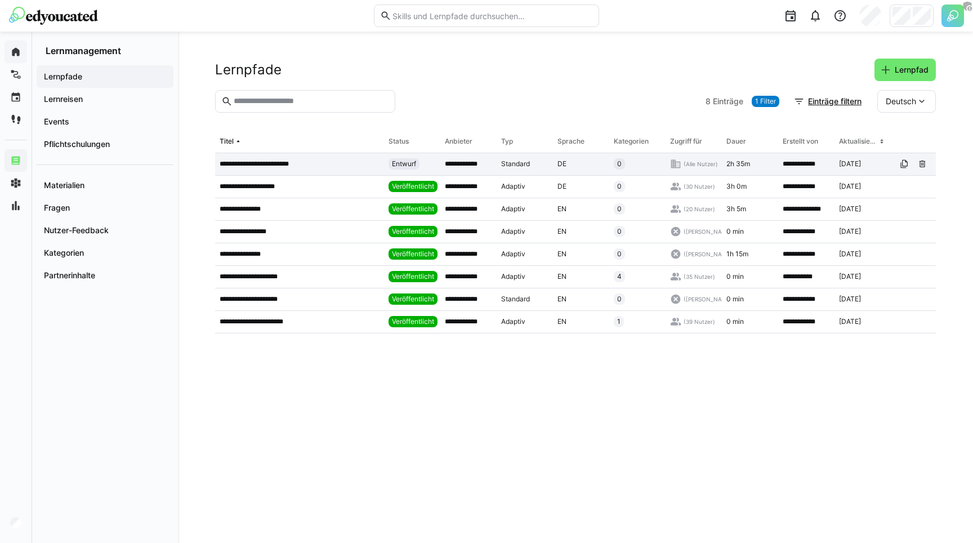
click at [274, 164] on p "**********" at bounding box center [262, 163] width 84 height 9
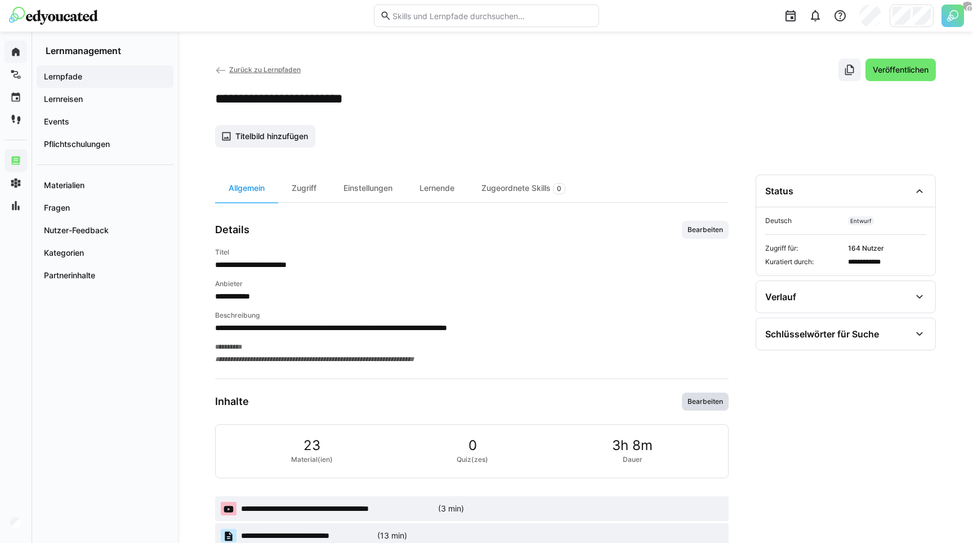
click at [721, 396] on span "Bearbeiten" at bounding box center [705, 402] width 47 height 18
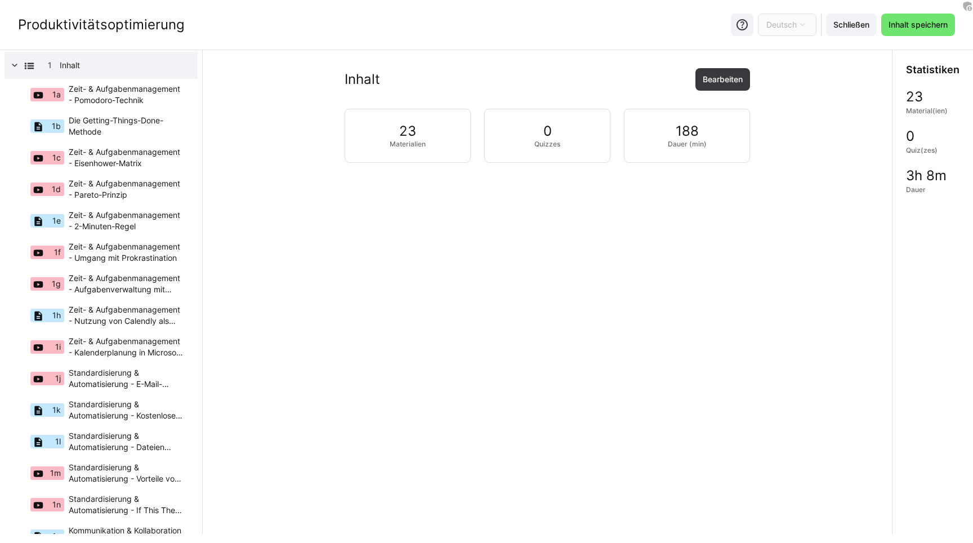
scroll to position [41, 0]
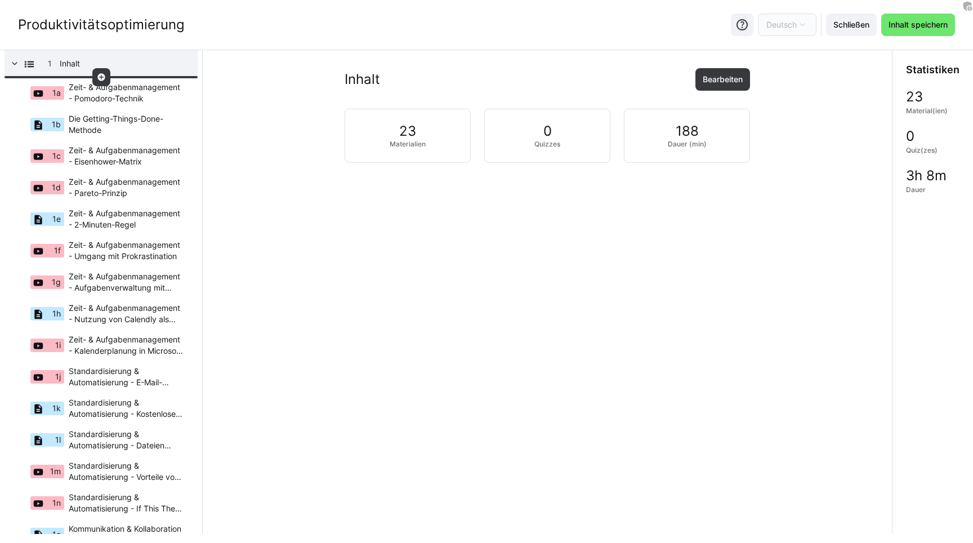
click at [97, 77] on eds-icon at bounding box center [101, 77] width 9 height 9
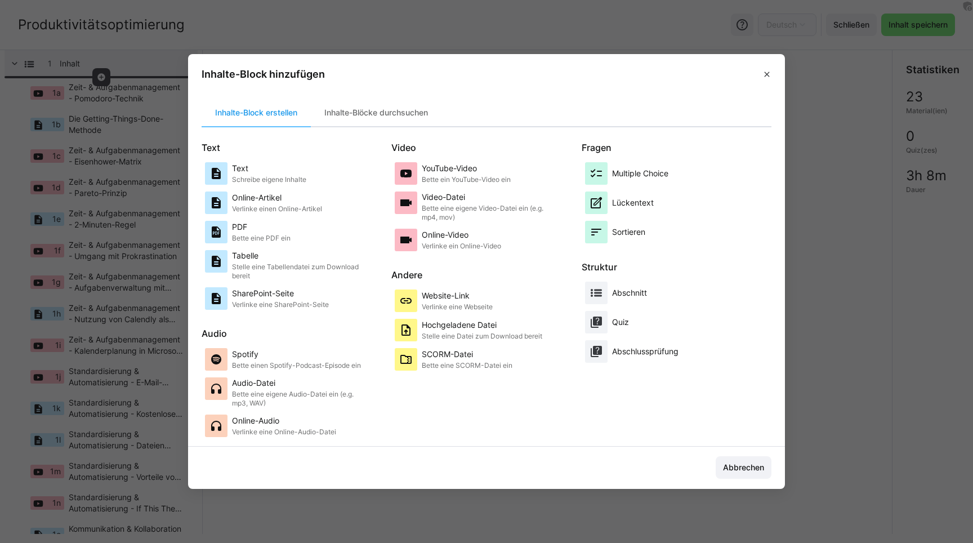
click at [748, 479] on footer "Abbrechen" at bounding box center [486, 468] width 597 height 42
click at [748, 465] on span "Abbrechen" at bounding box center [743, 467] width 44 height 11
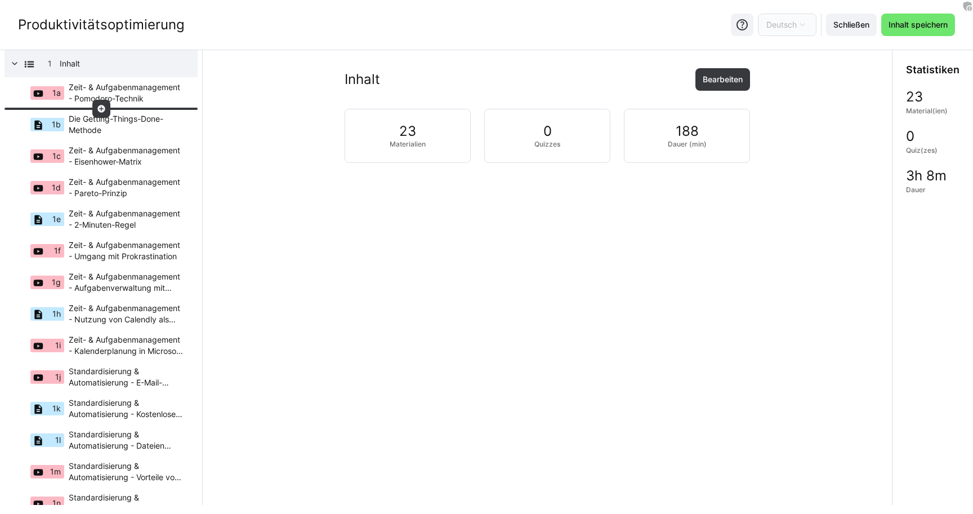
click at [98, 112] on eds-icon at bounding box center [101, 108] width 9 height 9
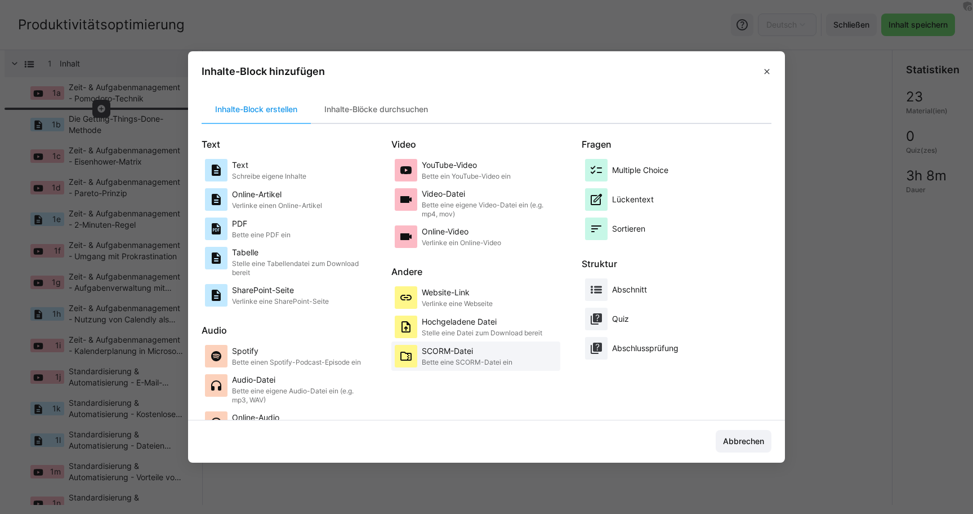
click at [416, 365] on div "SCORM-Datei Bette eine SCORM-Datei ein" at bounding box center [476, 356] width 162 height 23
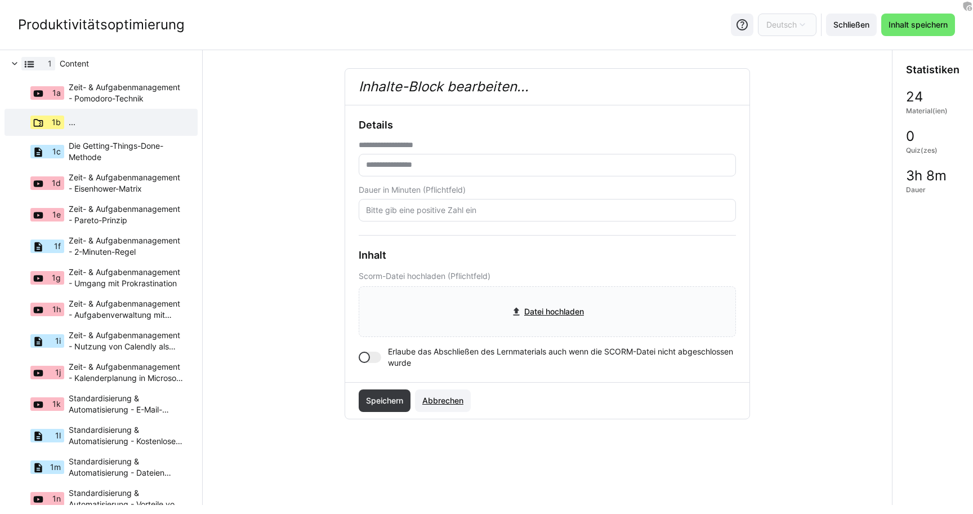
click at [448, 399] on span "Abbrechen" at bounding box center [443, 400] width 44 height 11
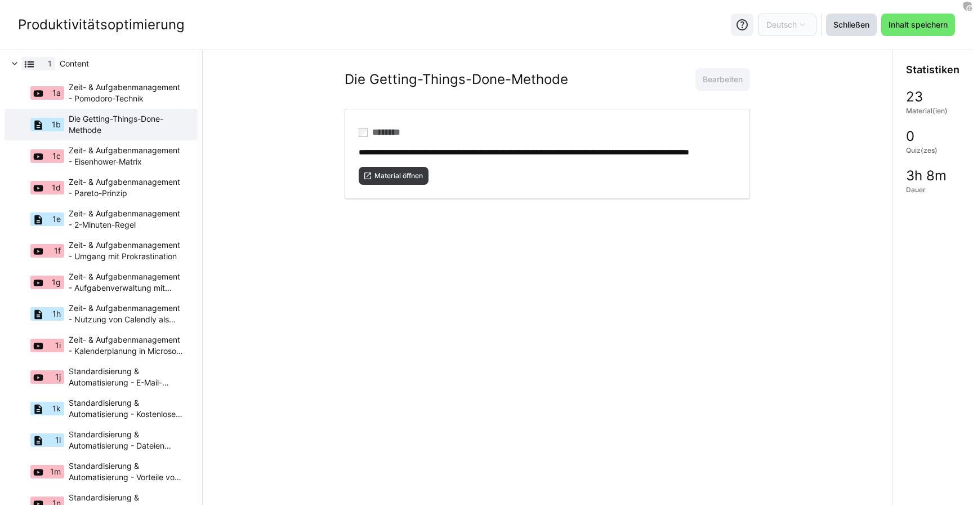
click at [844, 25] on span "Schließen" at bounding box center [851, 24] width 39 height 11
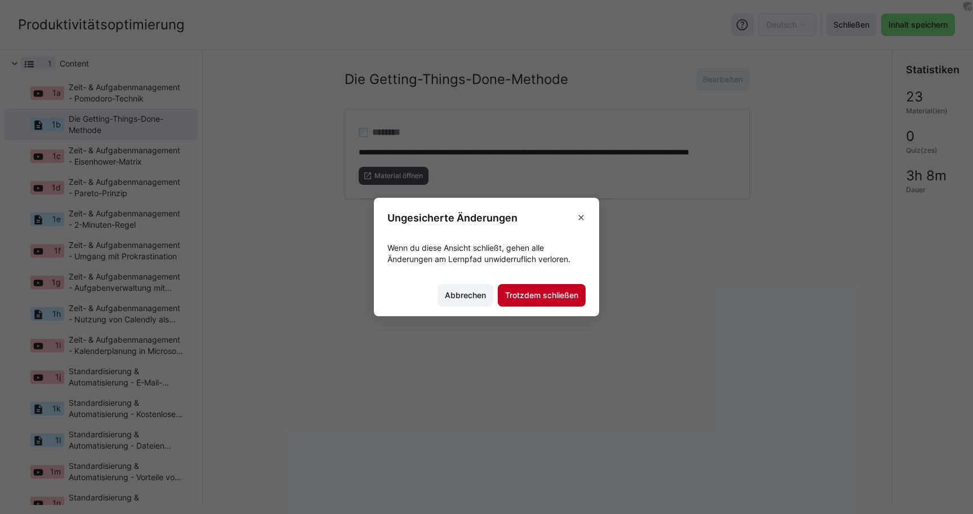
click at [543, 301] on span "Trotzdem schließen" at bounding box center [542, 295] width 88 height 23
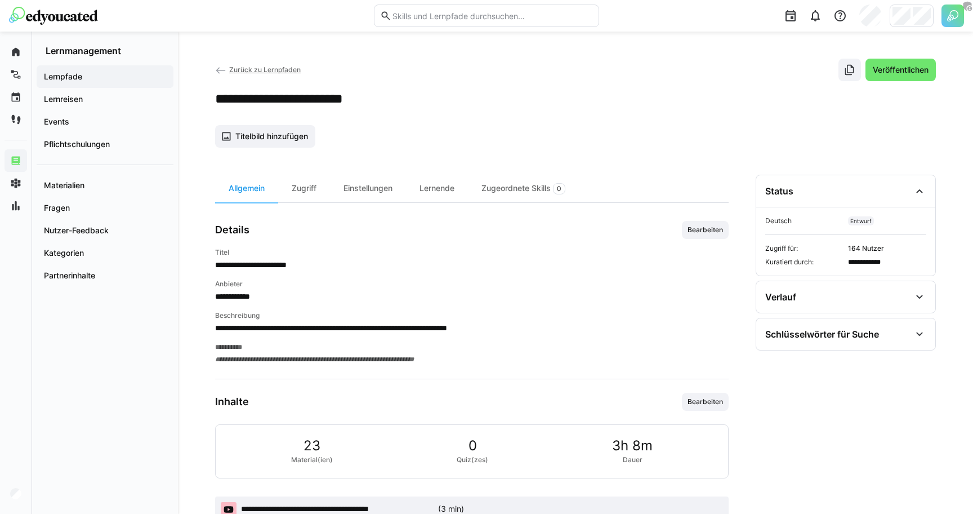
click at [233, 72] on span "Zurück zu Lernpfaden" at bounding box center [265, 69] width 72 height 8
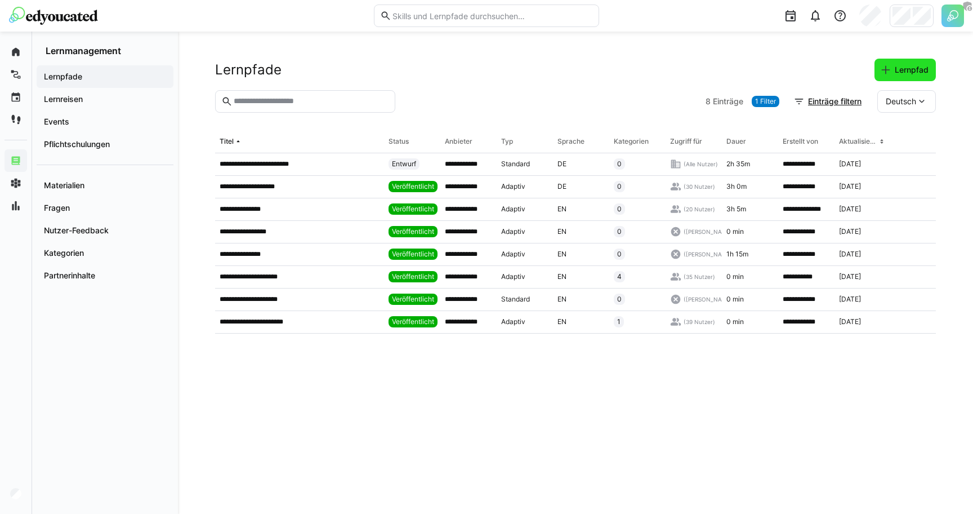
click at [900, 59] on span "Lernpfad" at bounding box center [905, 70] width 61 height 23
